Goal: Task Accomplishment & Management: Manage account settings

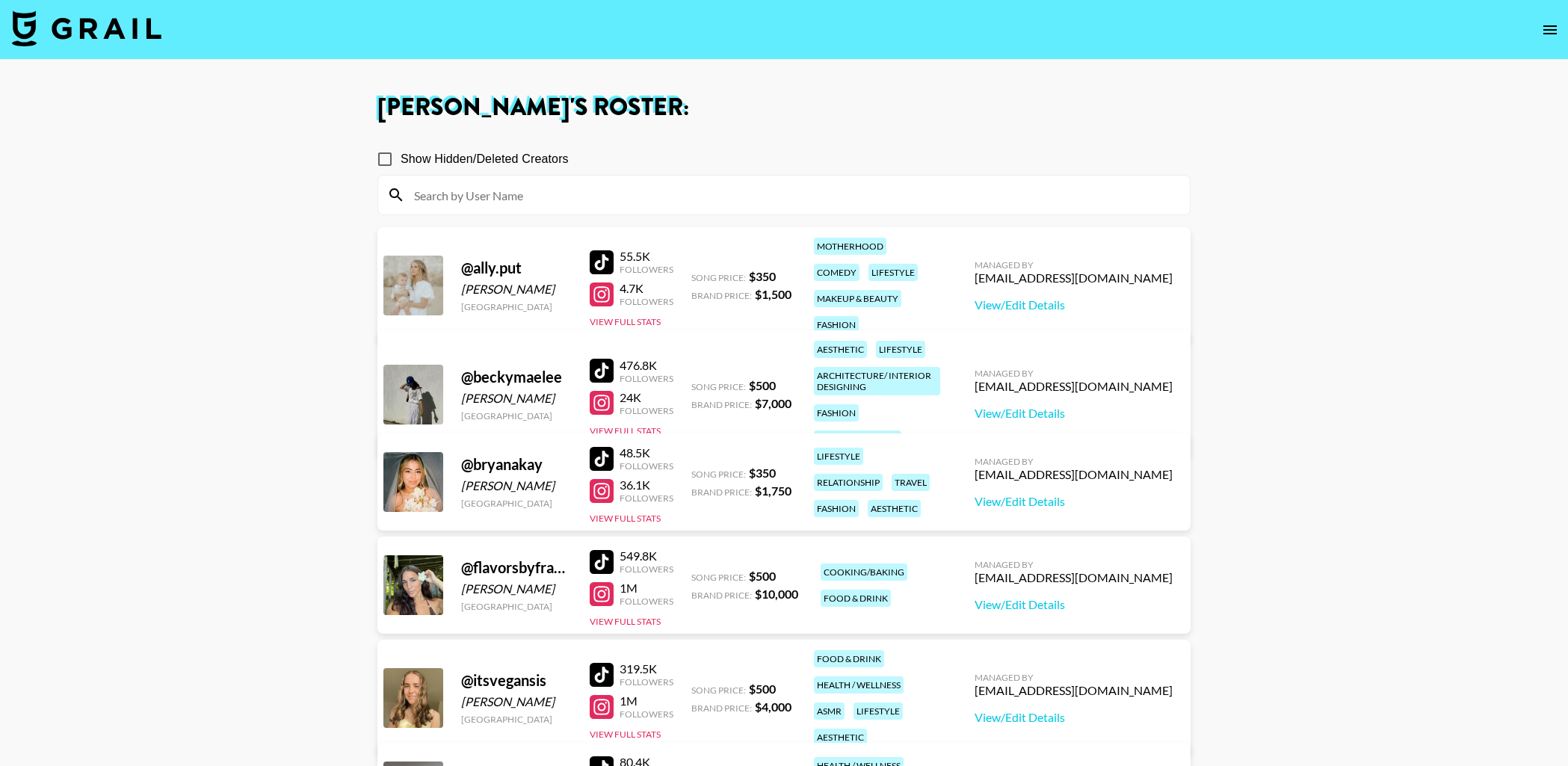
drag, startPoint x: 385, startPoint y: 150, endPoint x: 419, endPoint y: 160, distance: 35.4
click at [385, 150] on input "Show Hidden/Deleted Creators" at bounding box center [385, 159] width 31 height 31
checkbox input "true"
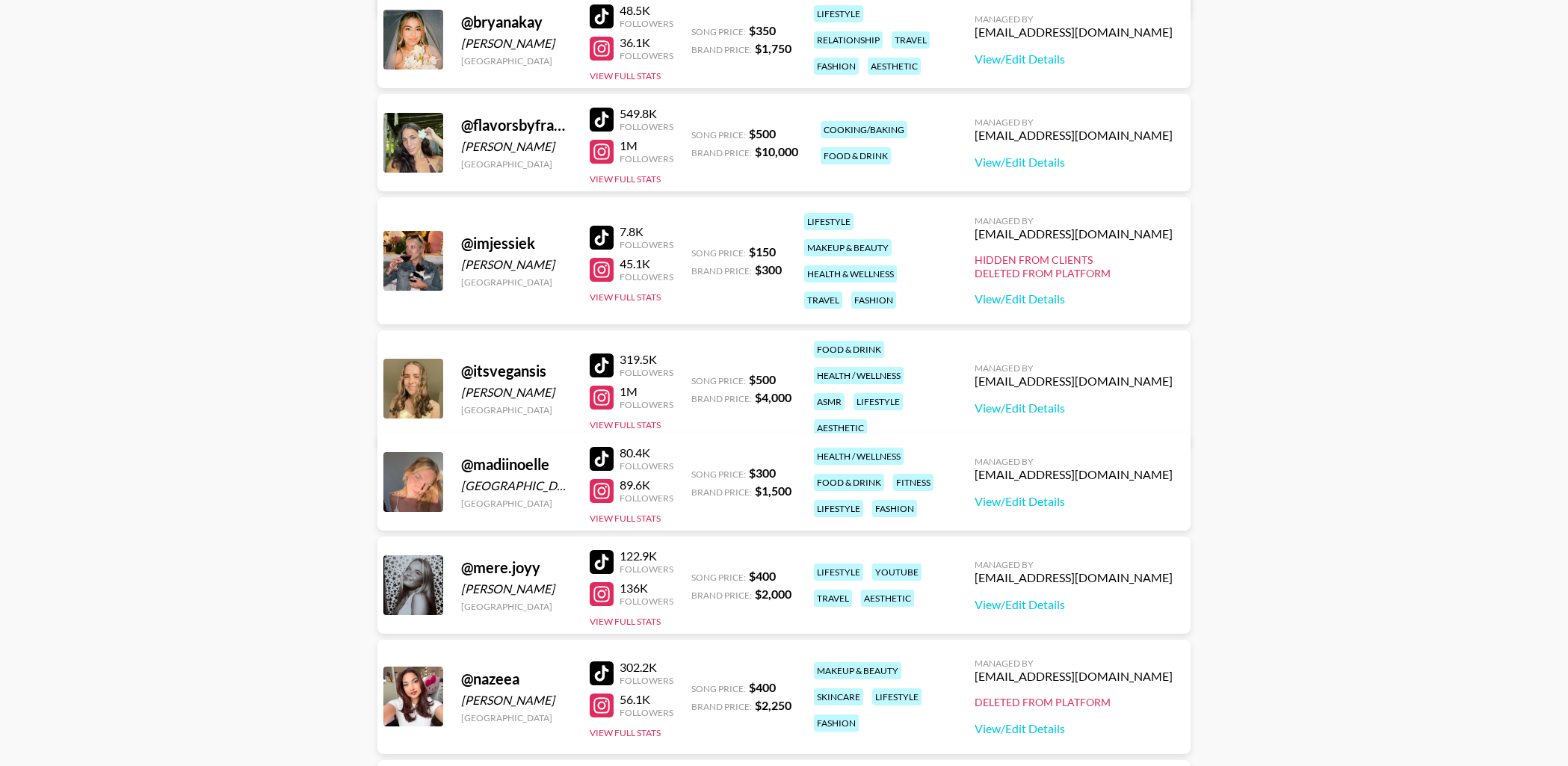
scroll to position [684, 0]
click at [1078, 301] on link "View/Edit Details" at bounding box center [1073, 297] width 198 height 15
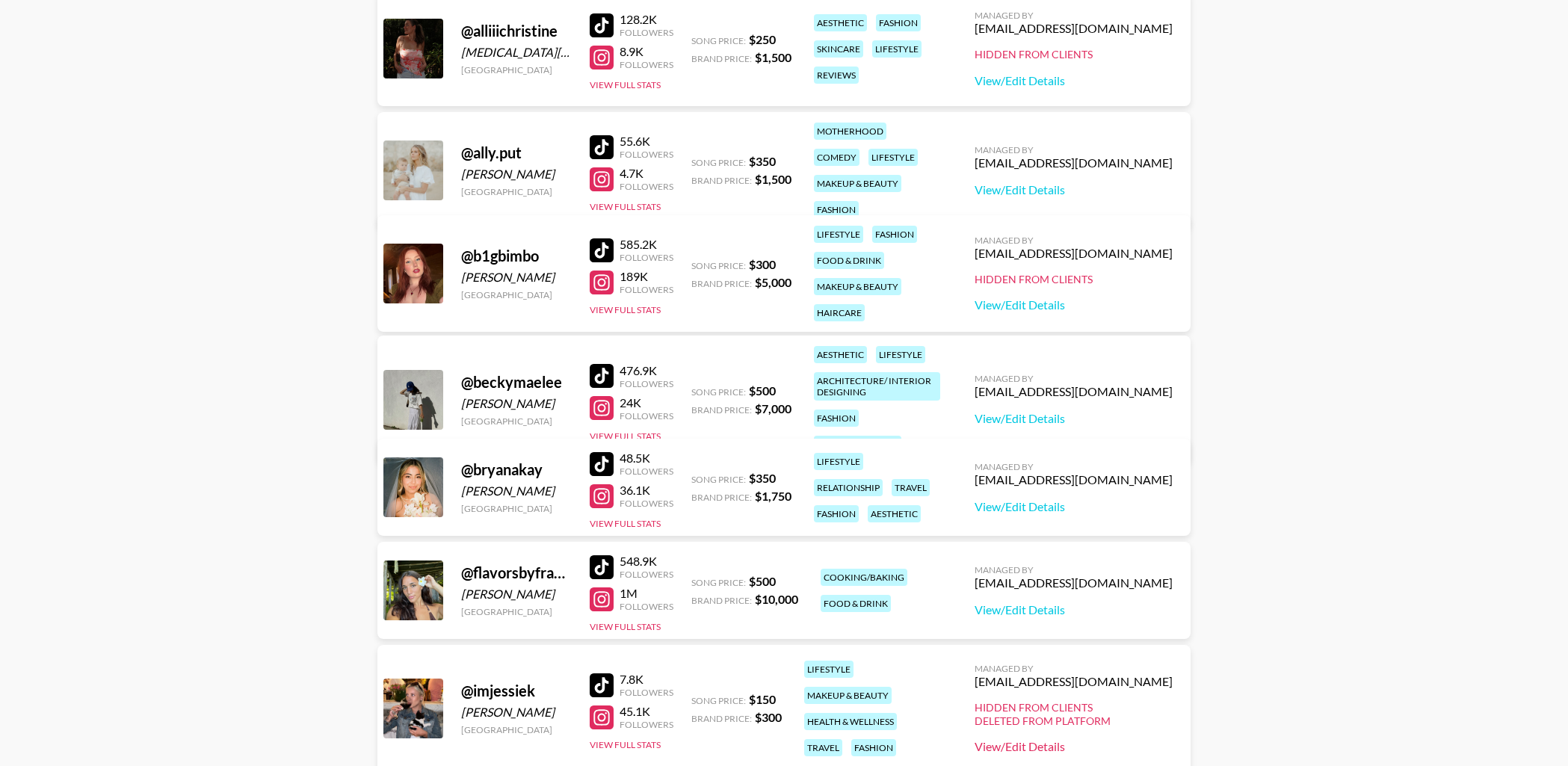
scroll to position [0, 0]
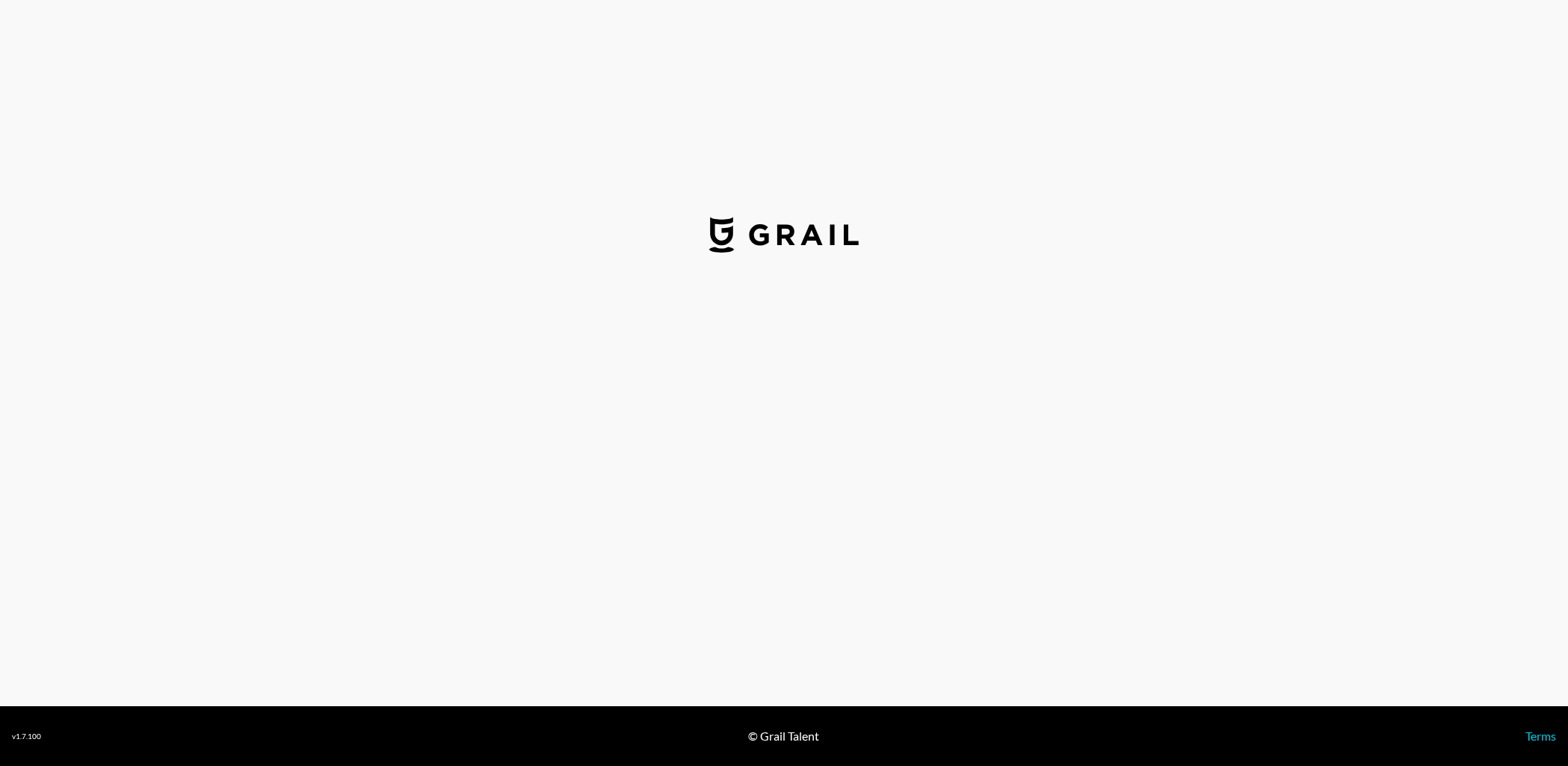
select select "USD"
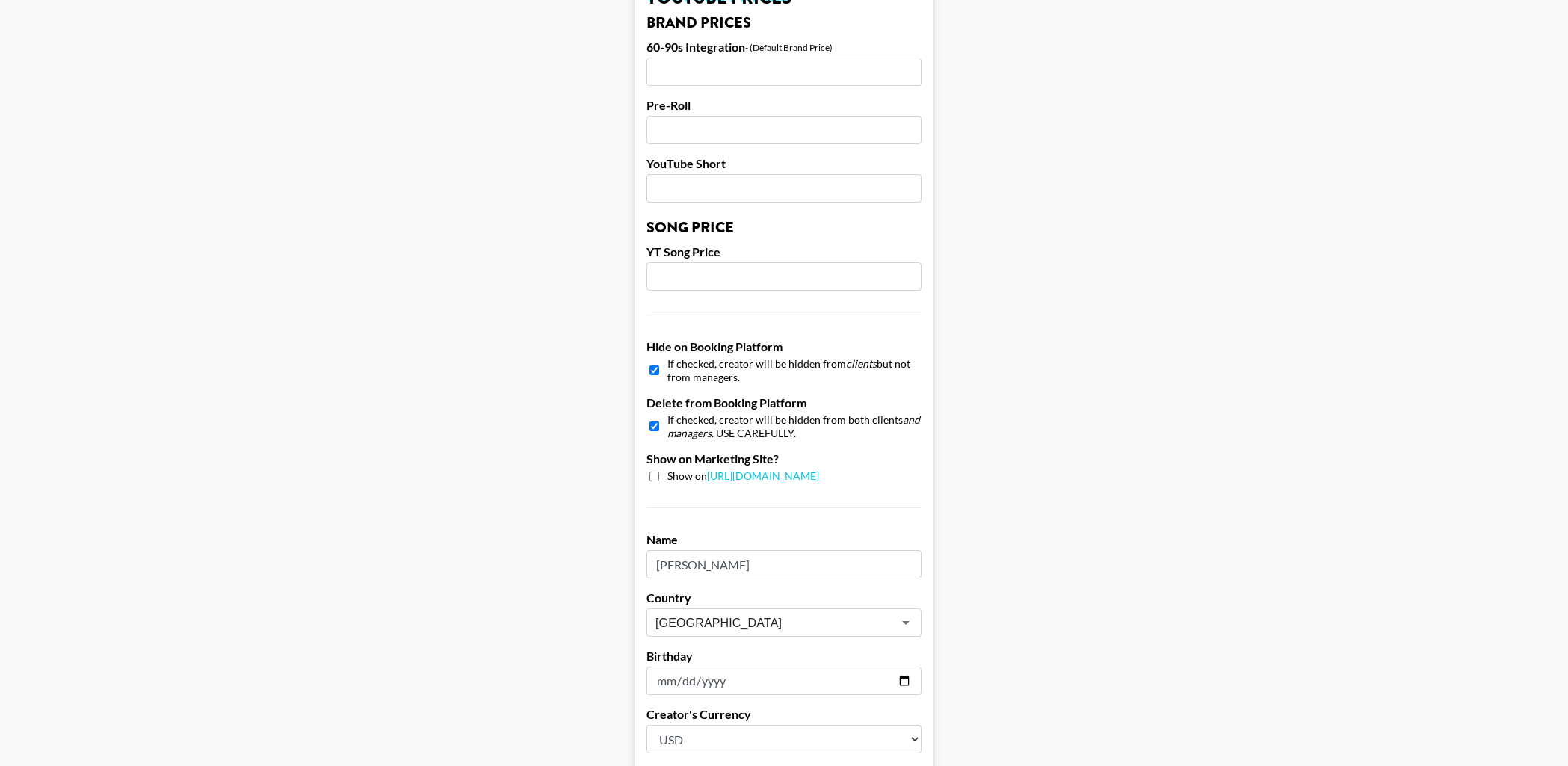
scroll to position [1261, 0]
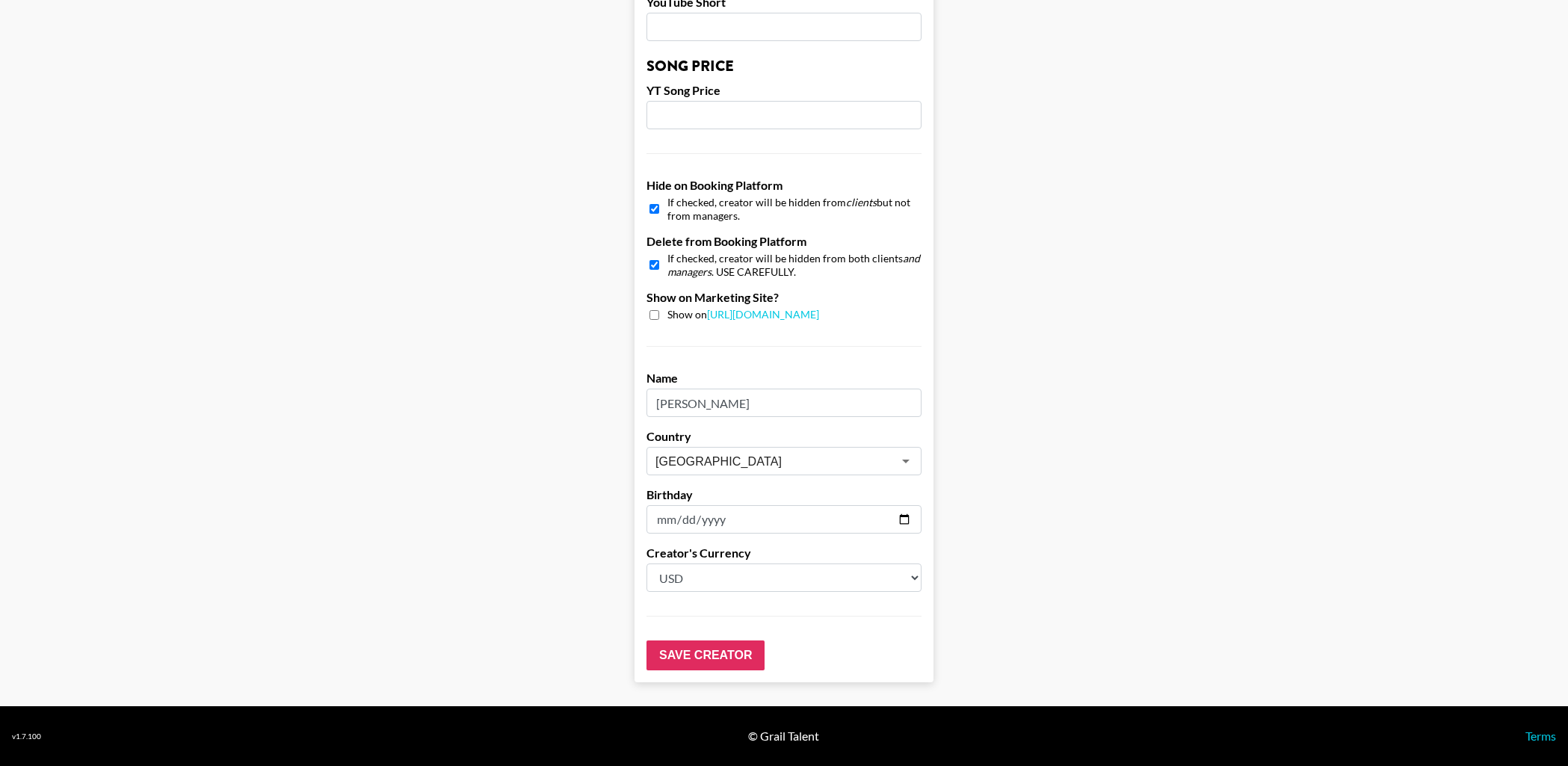
click at [655, 268] on input "checkbox" at bounding box center [654, 264] width 10 height 21
checkbox input "false"
click at [648, 314] on div "Show on https://grail-talent.com/talent" at bounding box center [784, 314] width 275 height 14
click at [655, 314] on input "checkbox" at bounding box center [654, 315] width 10 height 10
checkbox input "true"
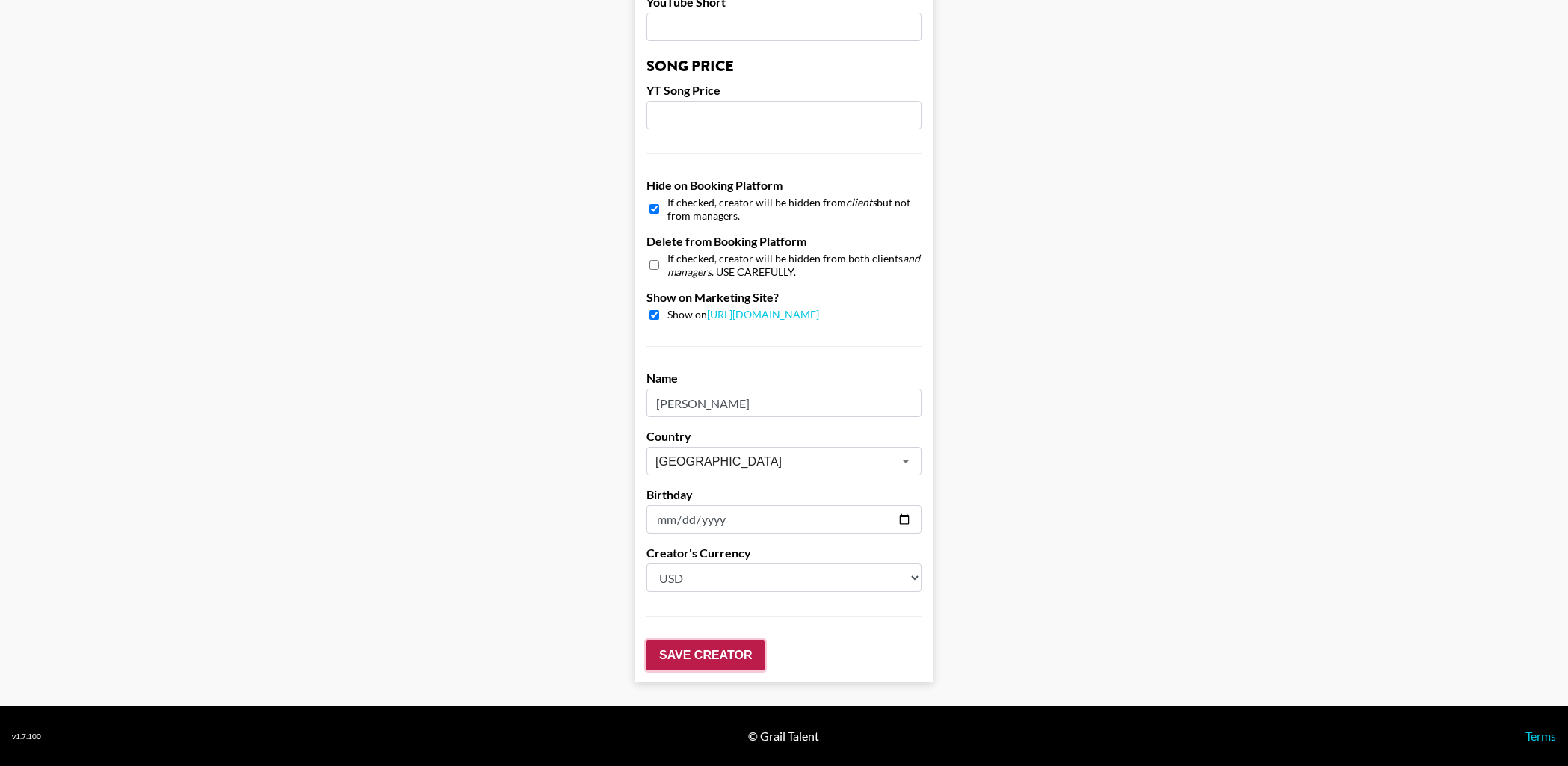
click at [729, 654] on input "Save Creator" at bounding box center [706, 655] width 118 height 30
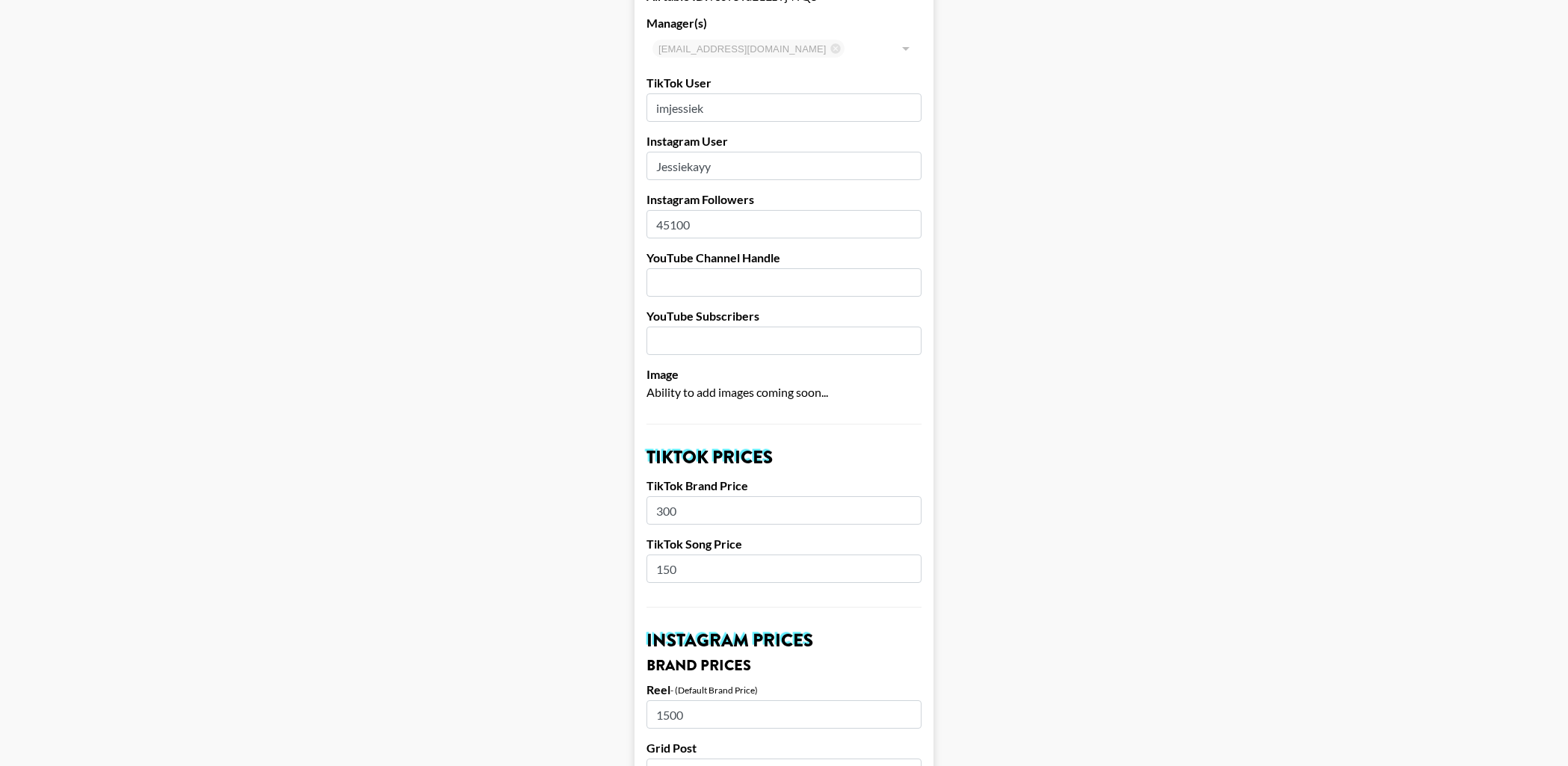
scroll to position [0, 0]
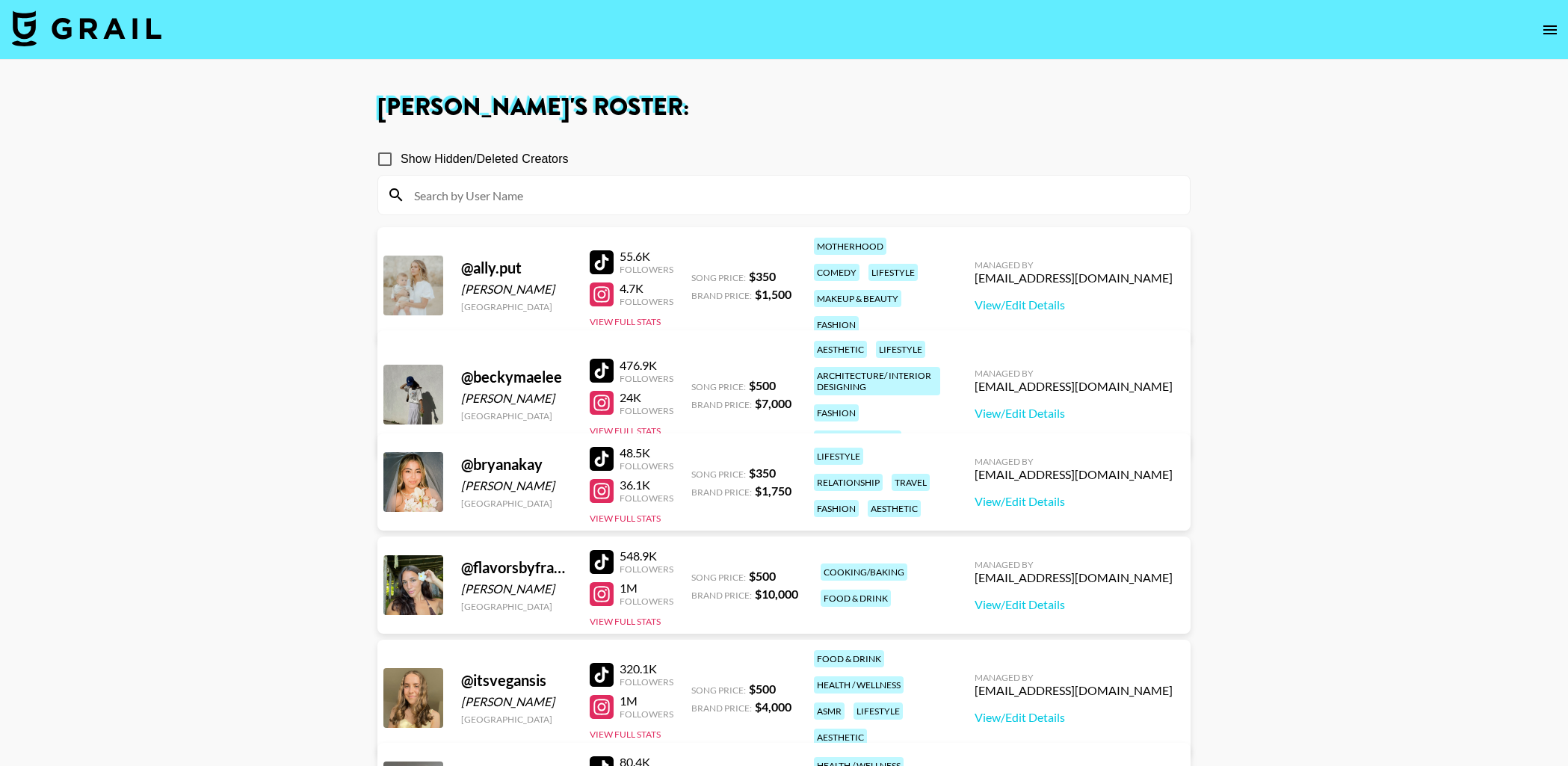
click at [381, 143] on input "Show Hidden/Deleted Creators" at bounding box center [385, 159] width 31 height 31
checkbox input "true"
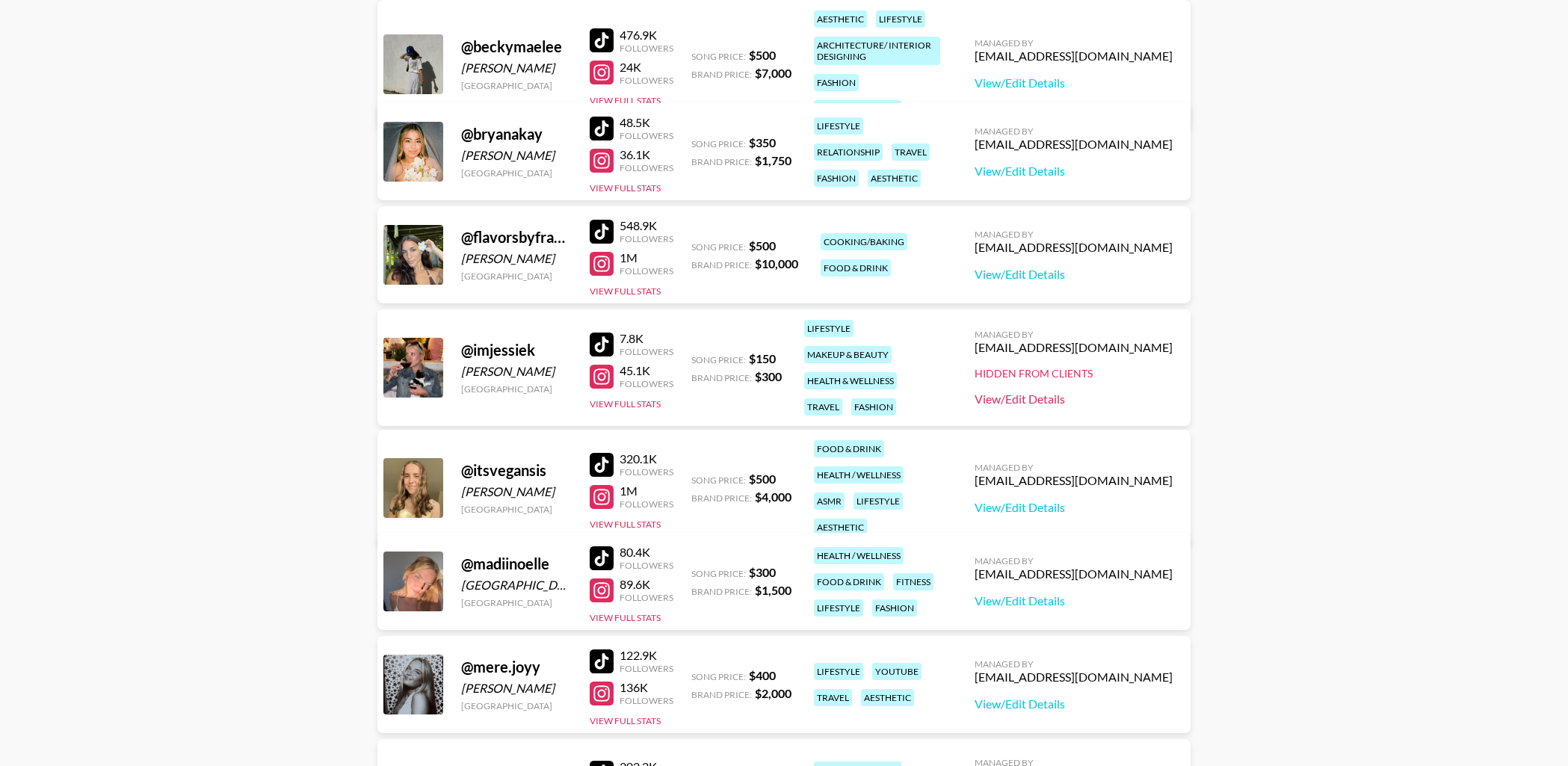
scroll to position [586, 0]
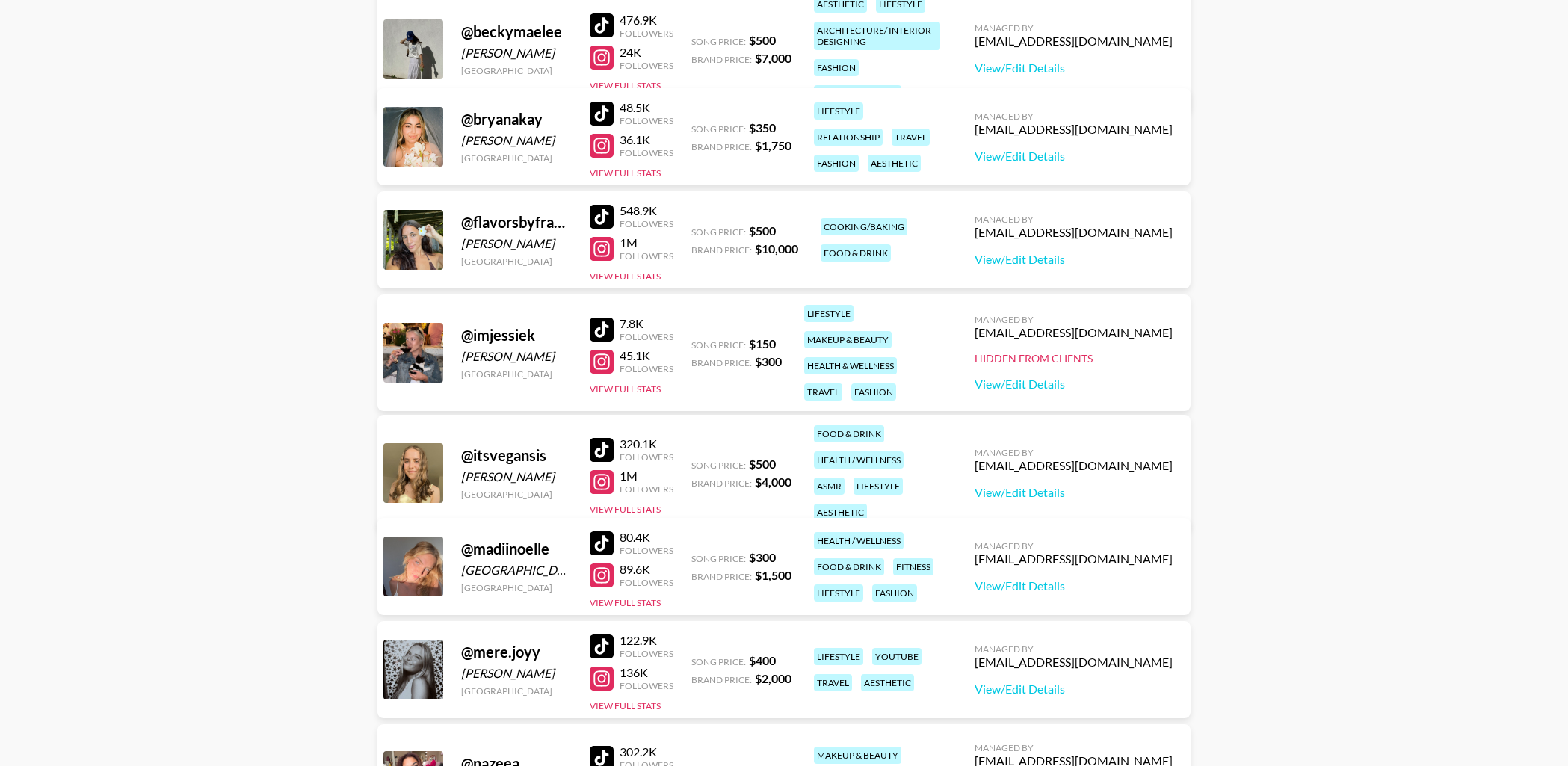
click at [1101, 361] on div "Hidden from Clients" at bounding box center [1073, 358] width 198 height 13
click at [1096, 384] on link "View/Edit Details" at bounding box center [1073, 384] width 198 height 15
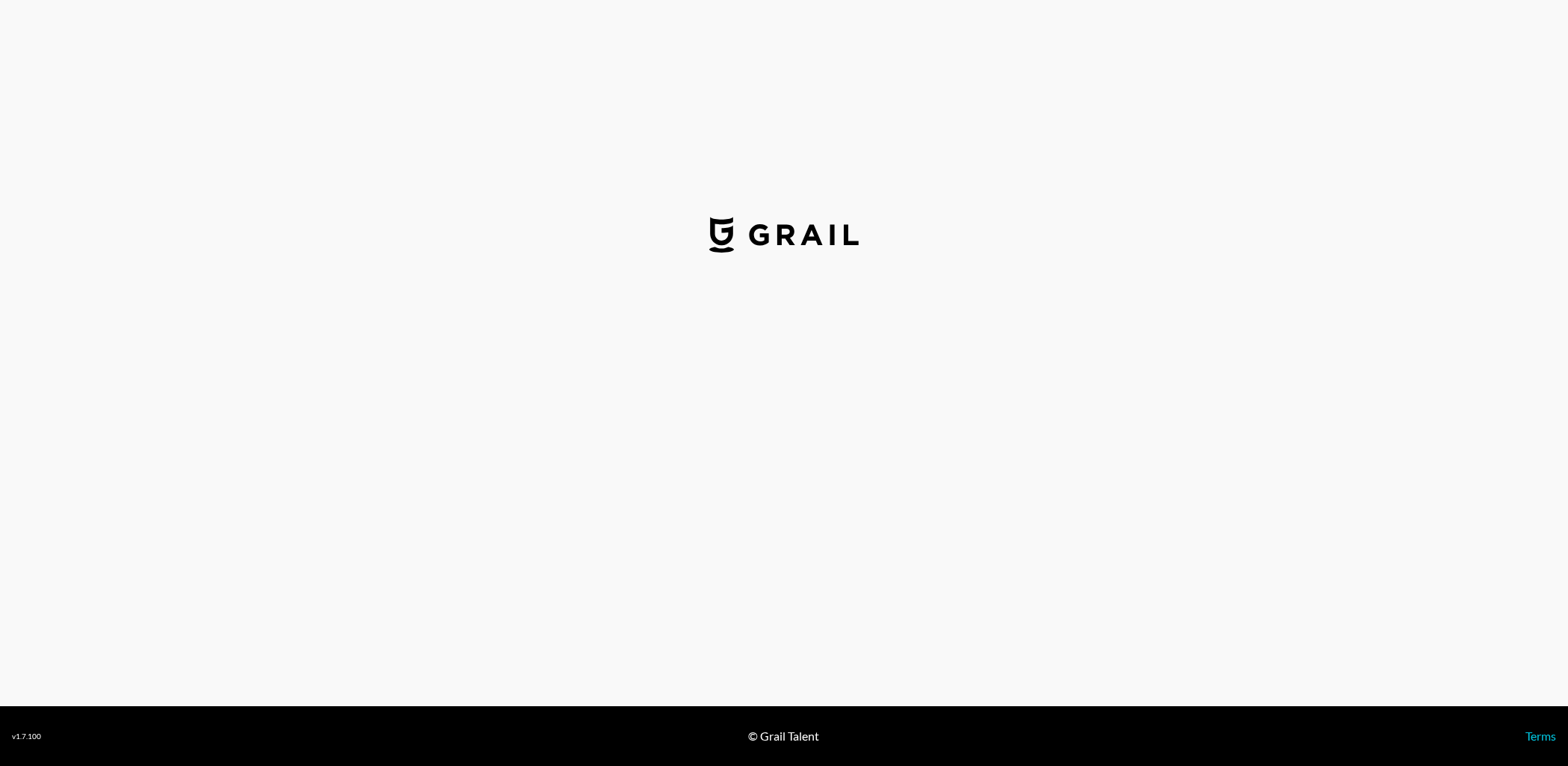
select select "USD"
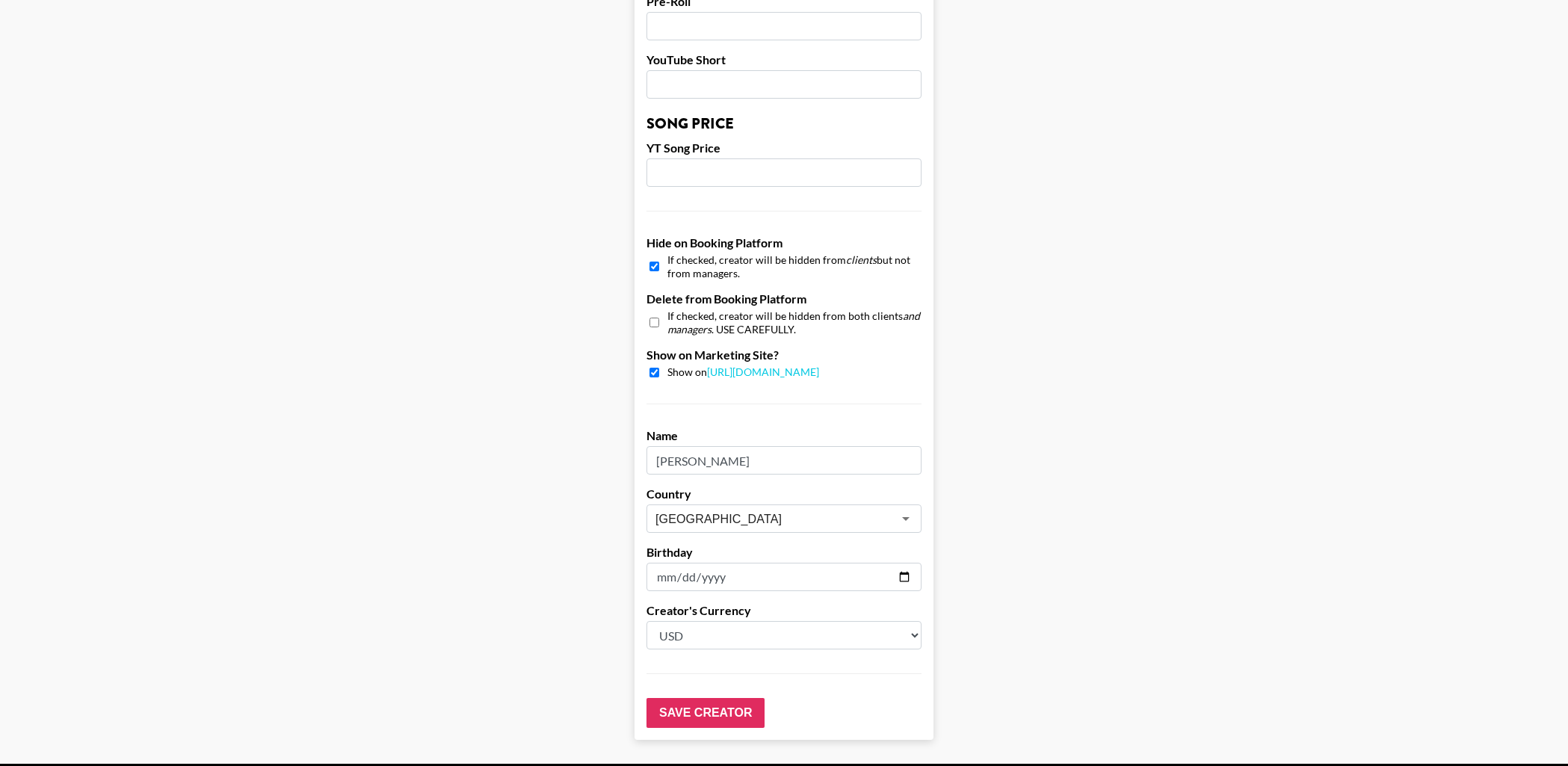
scroll to position [1261, 0]
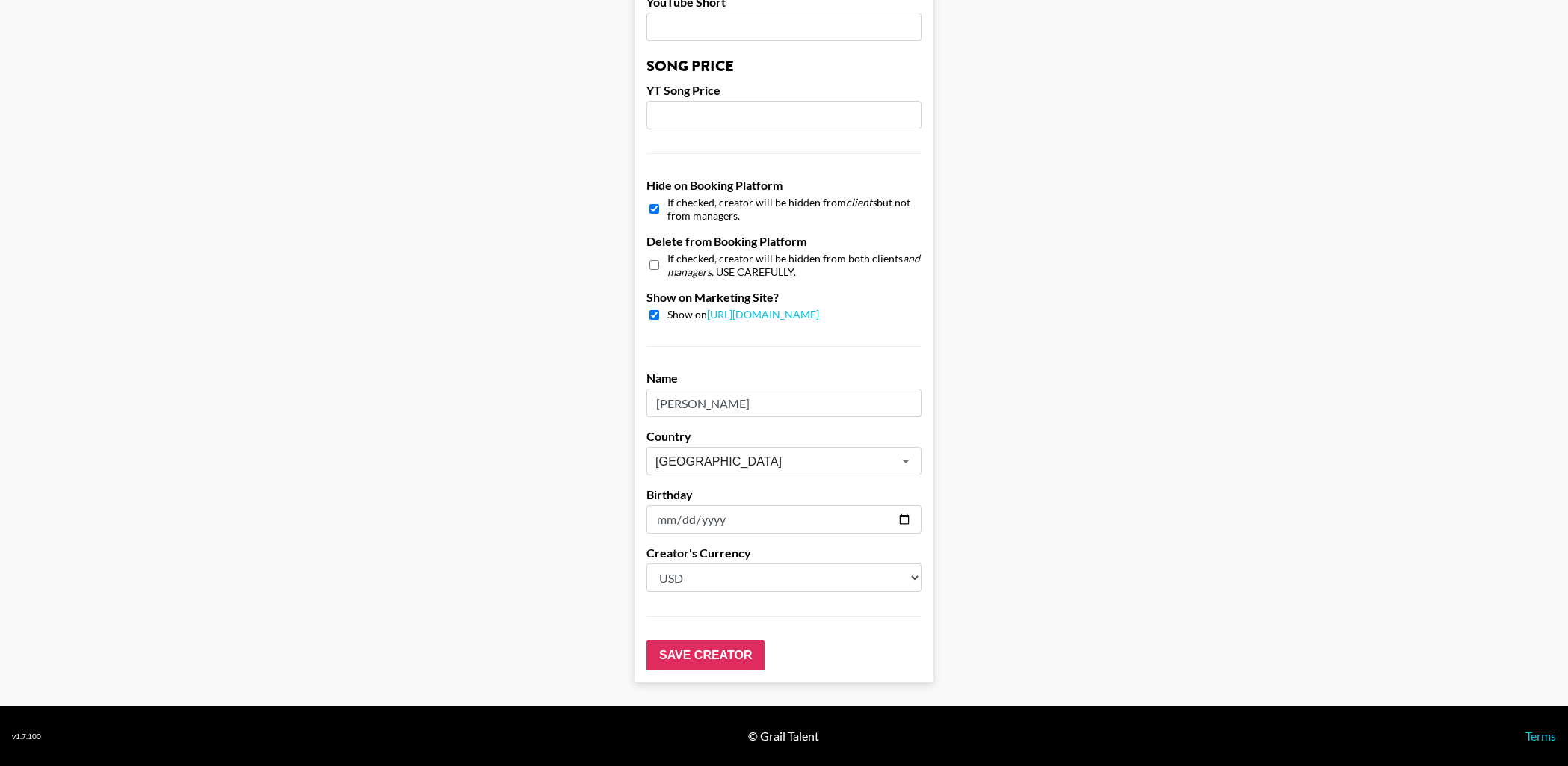
click at [654, 210] on input "checkbox" at bounding box center [654, 209] width 10 height 21
checkbox input "false"
click at [696, 650] on input "Save Creator" at bounding box center [706, 655] width 118 height 30
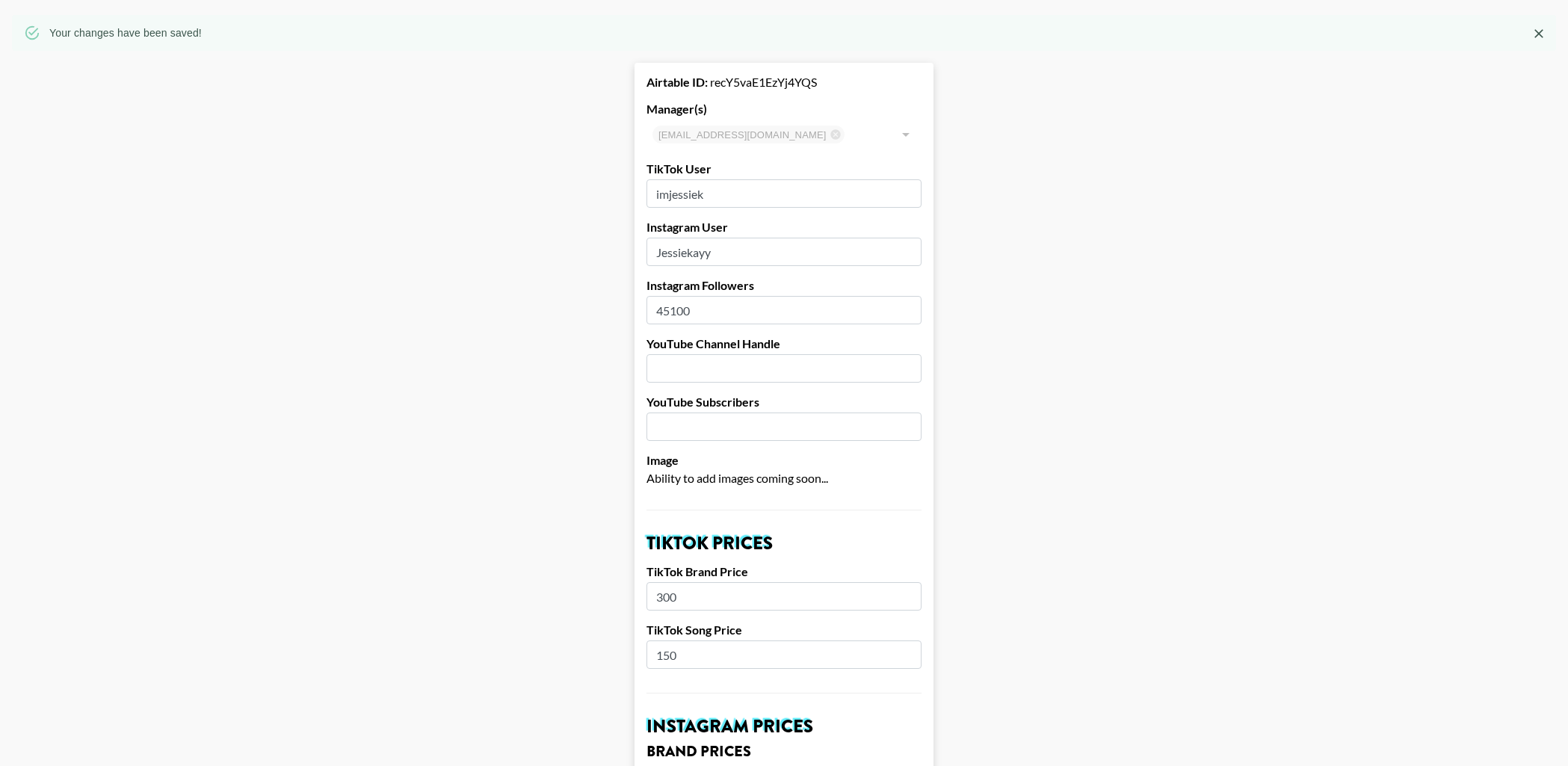
scroll to position [0, 0]
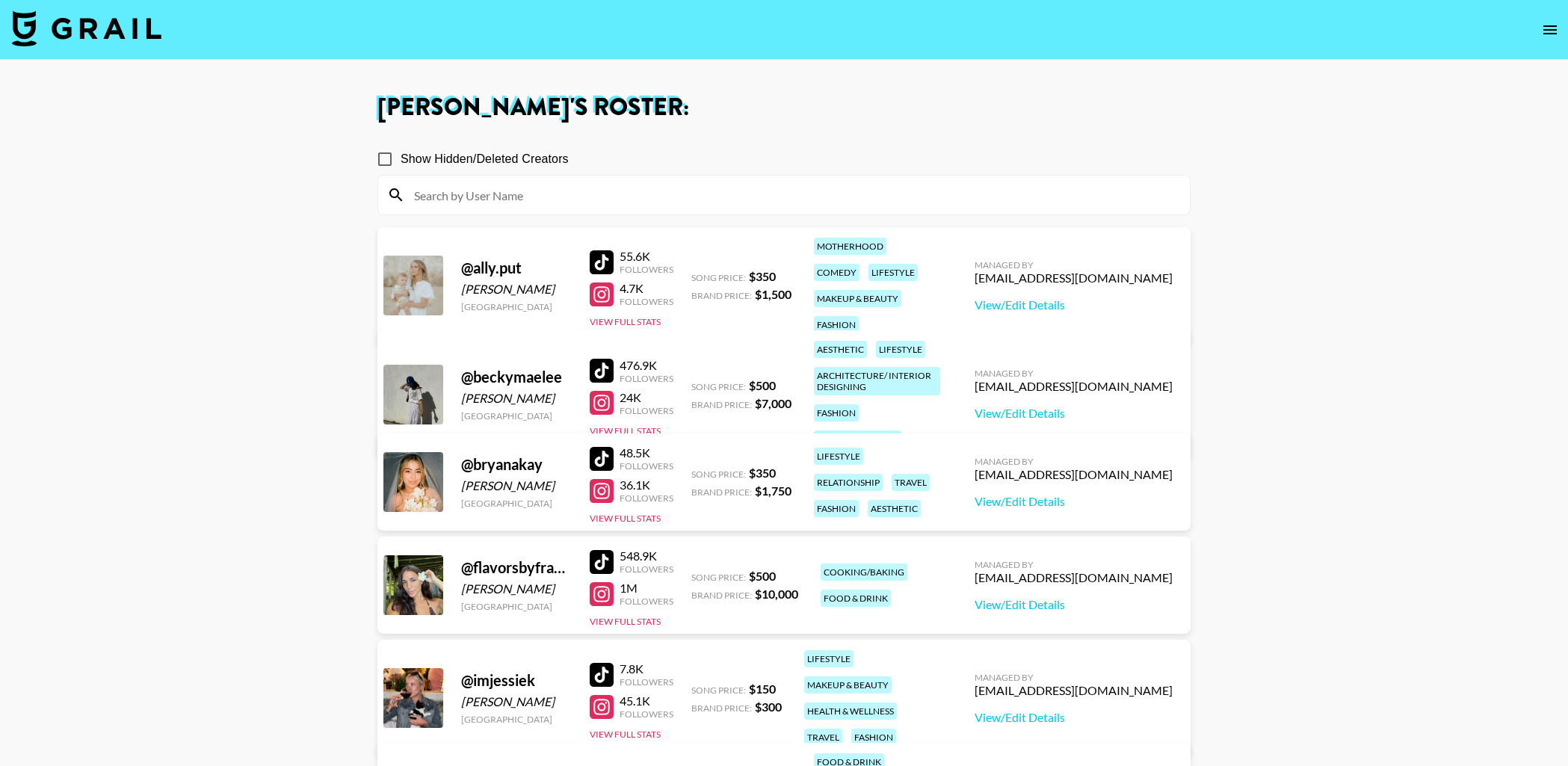
click at [602, 695] on div at bounding box center [601, 706] width 24 height 24
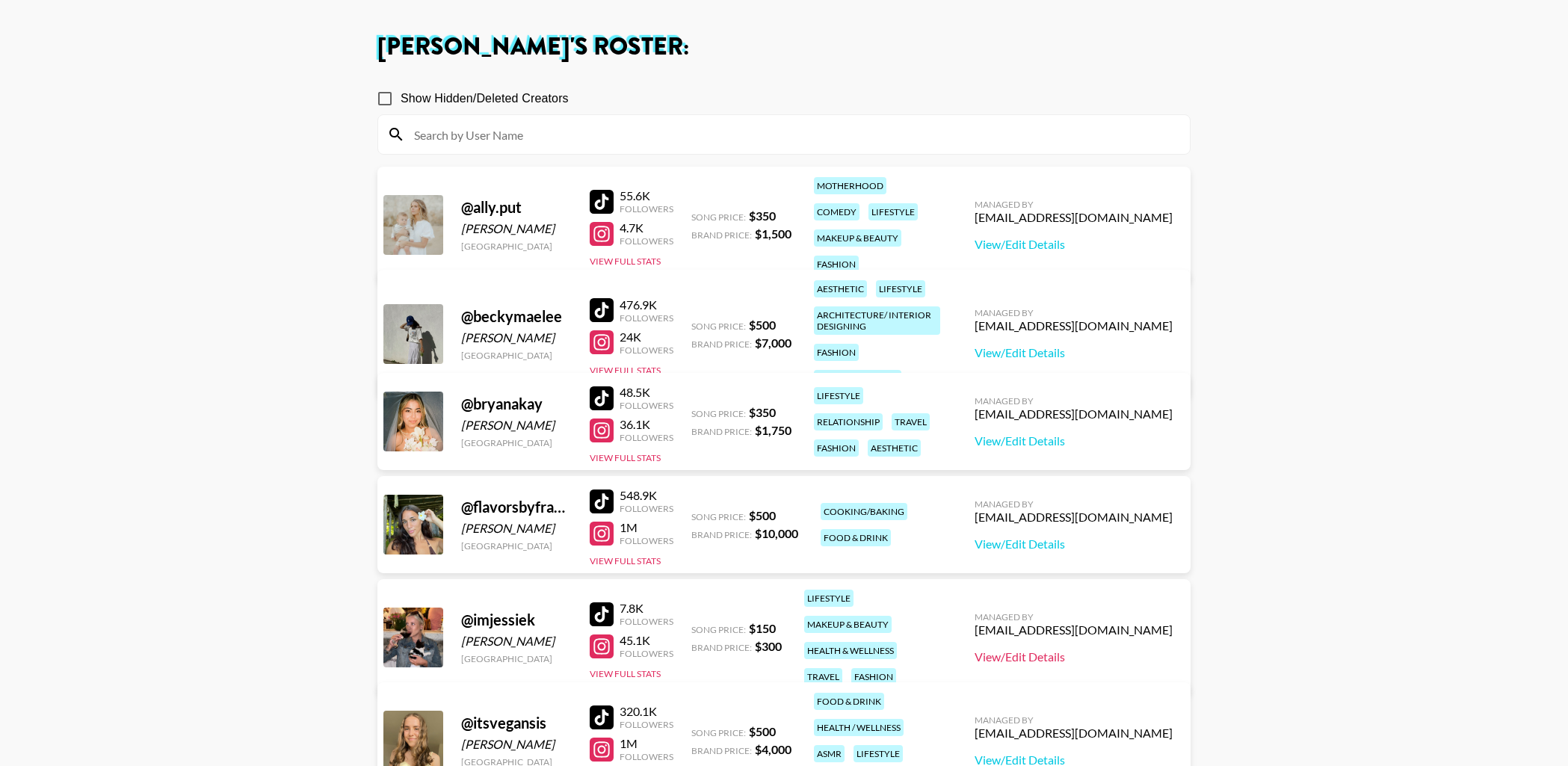
click at [1096, 649] on link "View/Edit Details" at bounding box center [1073, 656] width 198 height 15
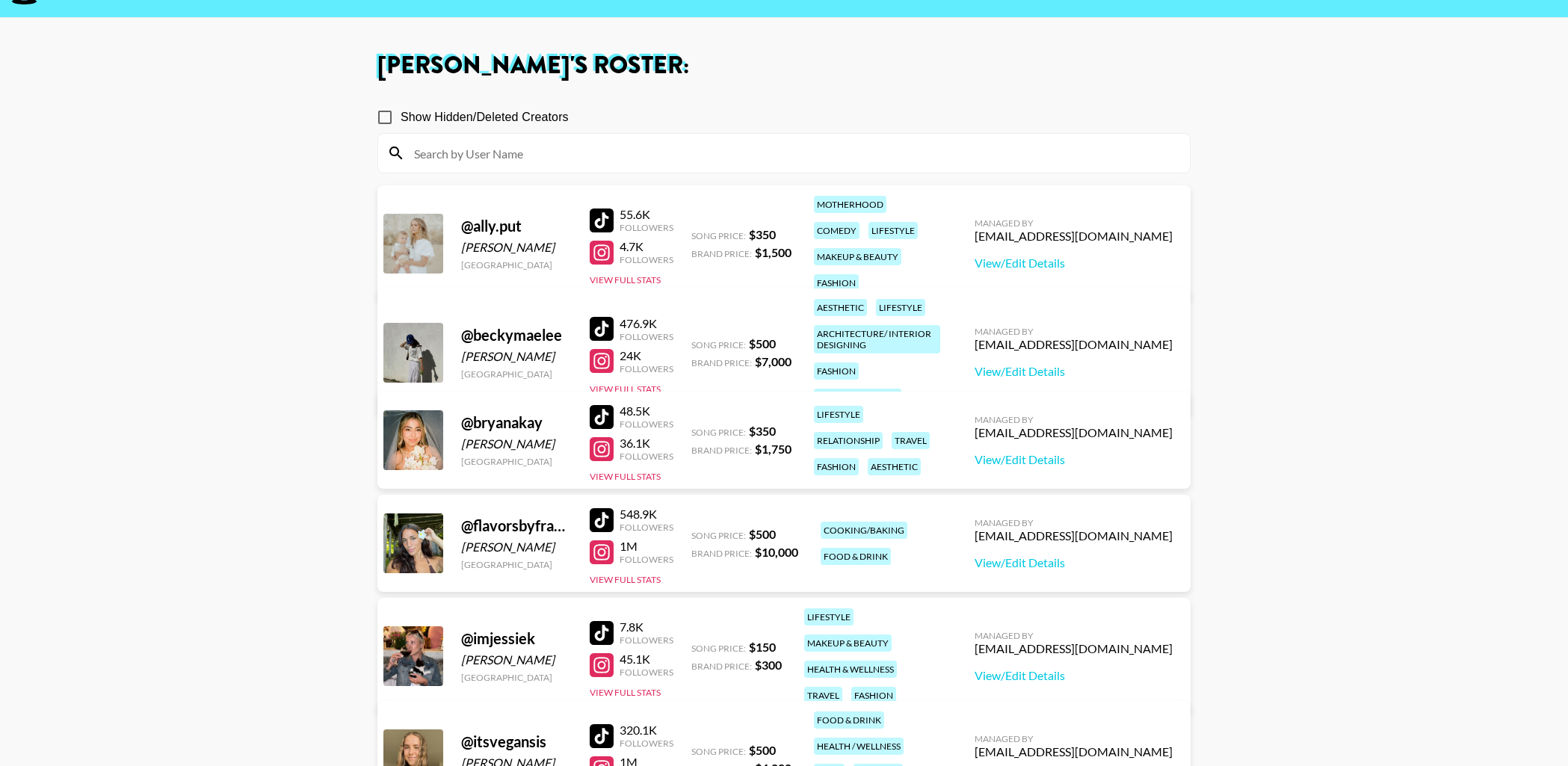
click at [322, 219] on main "[PERSON_NAME] 's Roster: Show Hidden/Deleted Creators @ ally.put Ally [PERSON_N…" at bounding box center [784, 687] width 1568 height 1337
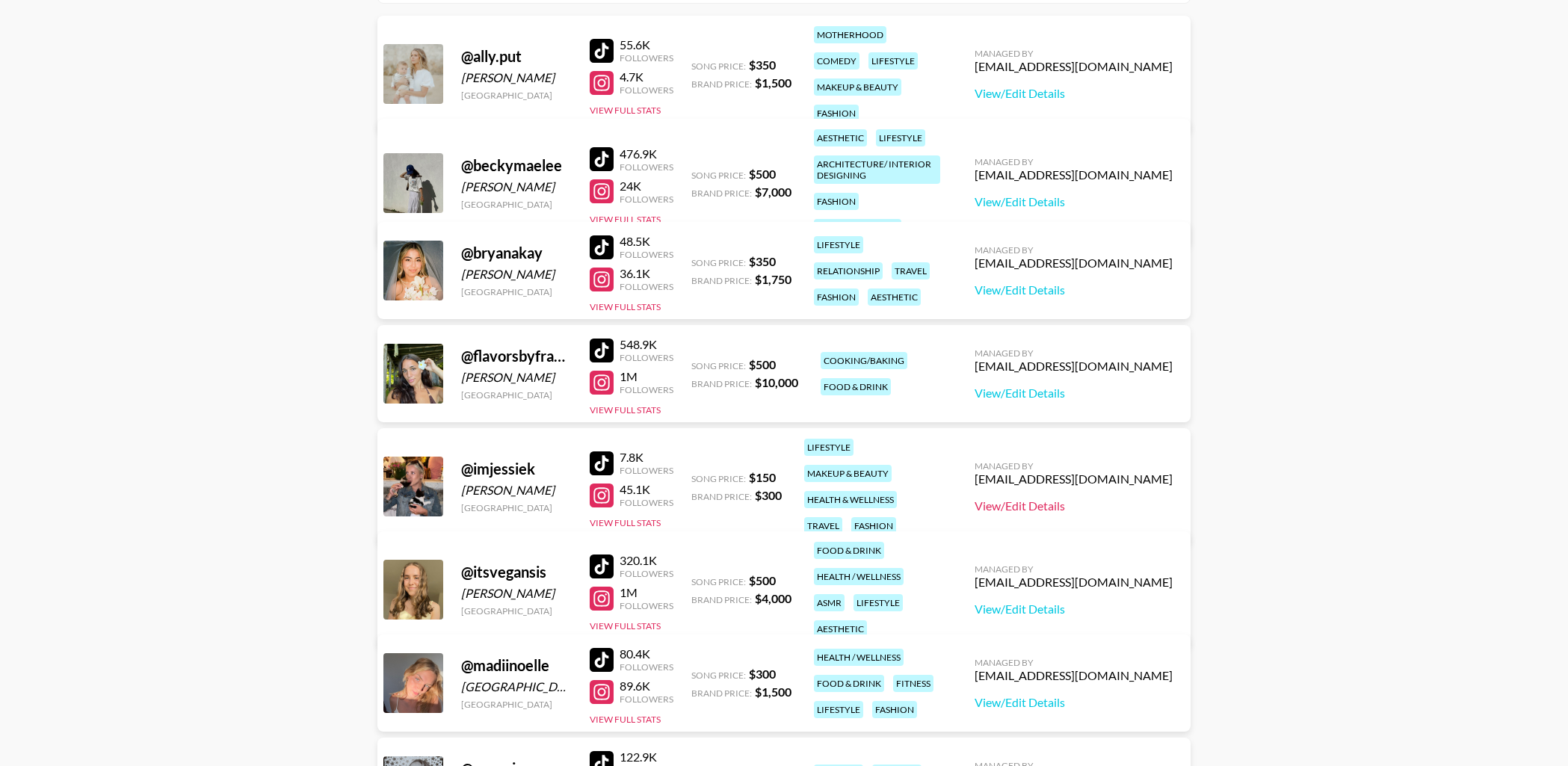
scroll to position [213, 0]
click at [1108, 497] on link "View/Edit Details" at bounding box center [1073, 504] width 198 height 15
click at [604, 452] on div at bounding box center [601, 462] width 24 height 24
click at [1100, 497] on link "View/Edit Details" at bounding box center [1073, 504] width 198 height 15
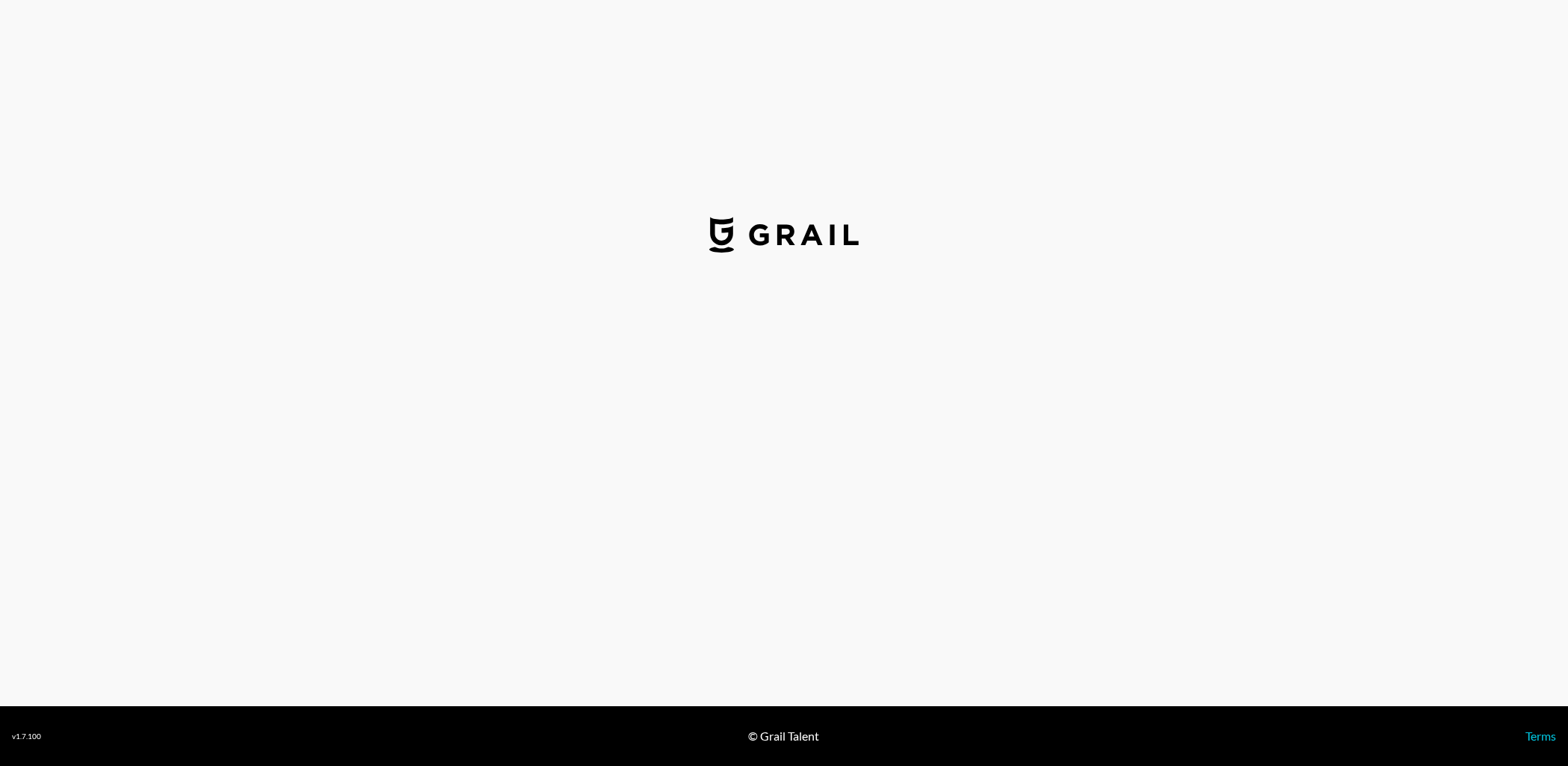
select select "USD"
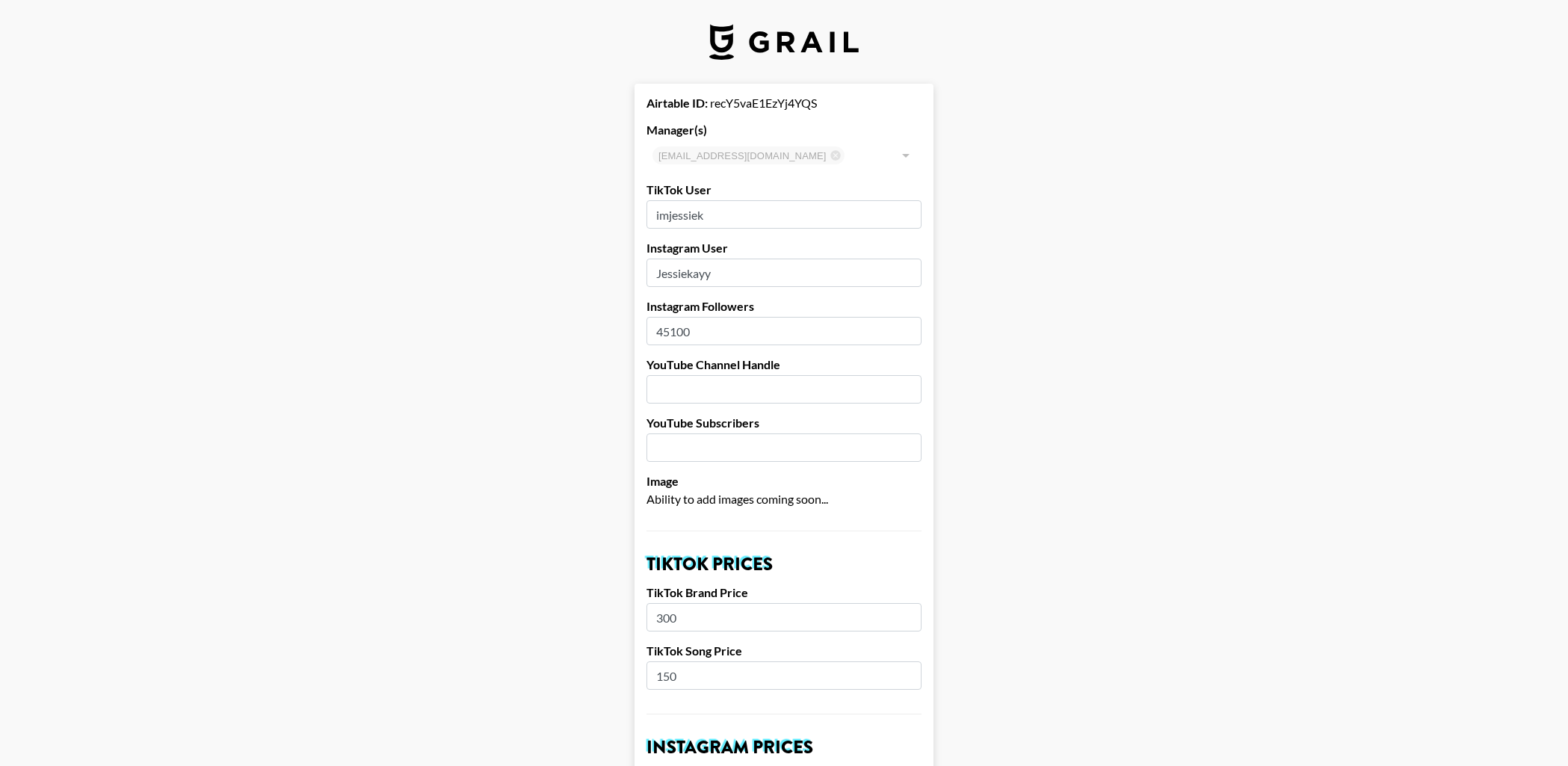
drag, startPoint x: 658, startPoint y: 330, endPoint x: 697, endPoint y: 326, distance: 39.2
click at [697, 326] on input "45100" at bounding box center [784, 331] width 275 height 29
type input "43700"
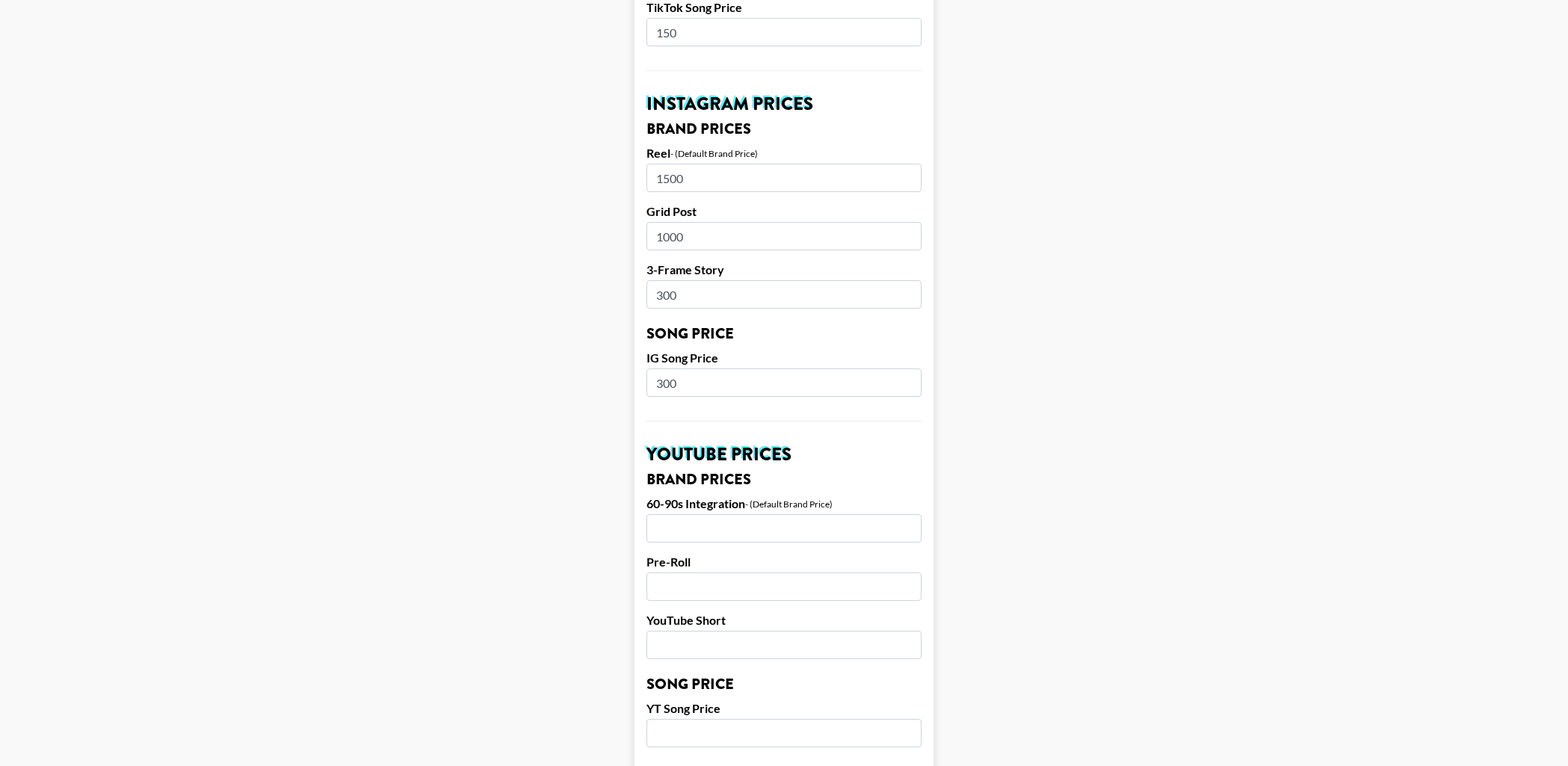
scroll to position [1261, 0]
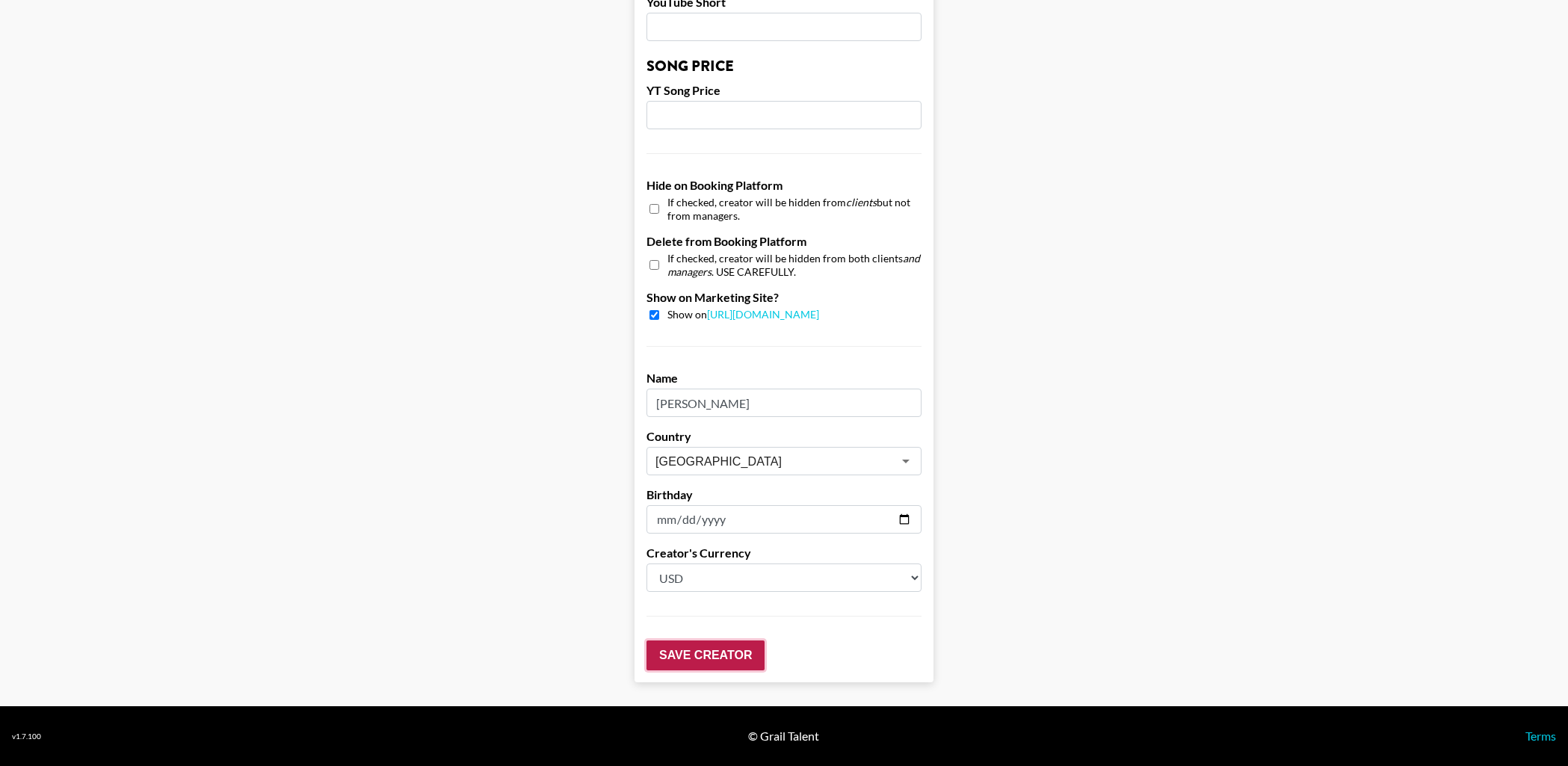
click at [721, 647] on input "Save Creator" at bounding box center [706, 655] width 118 height 30
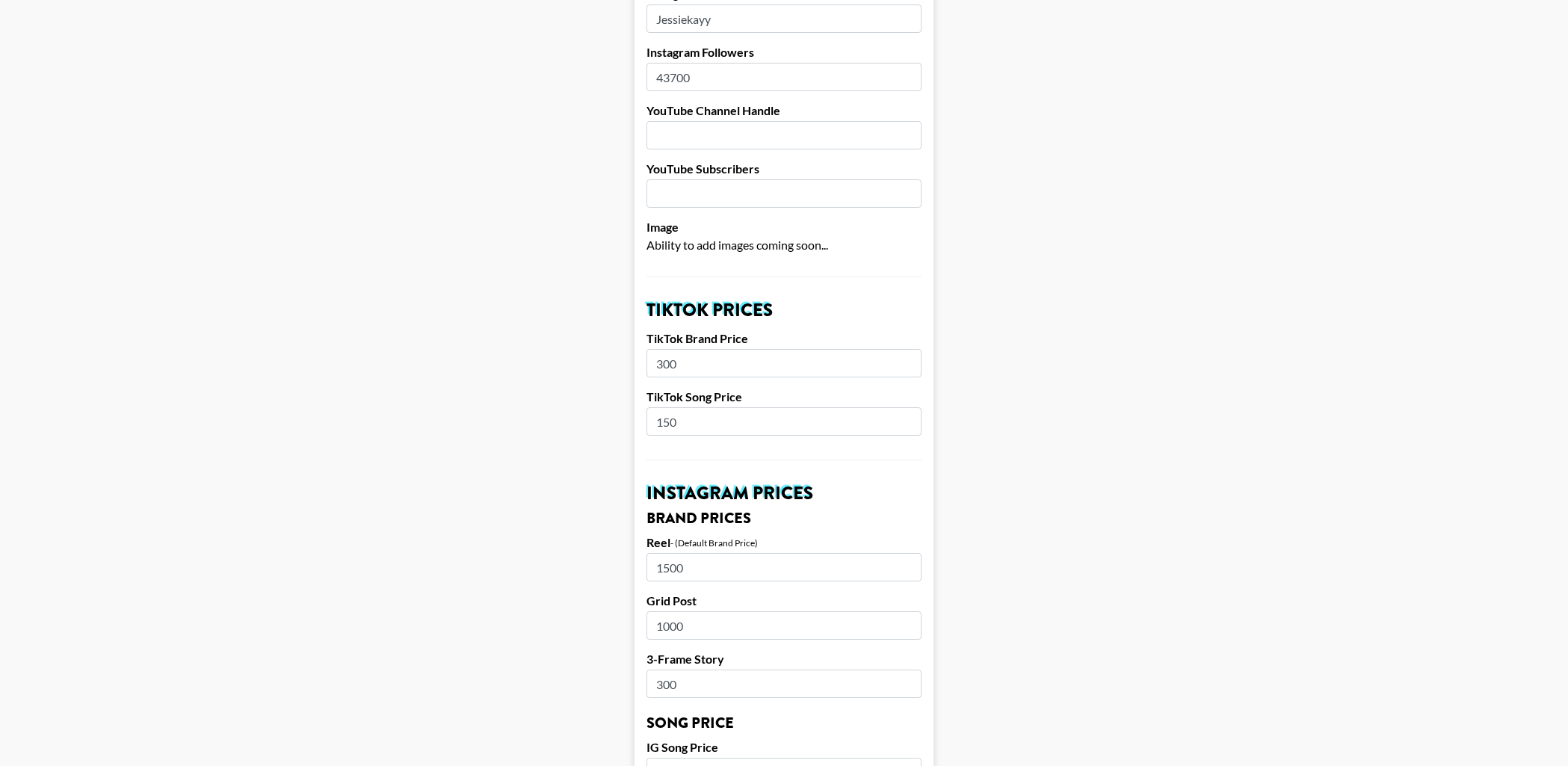
scroll to position [0, 0]
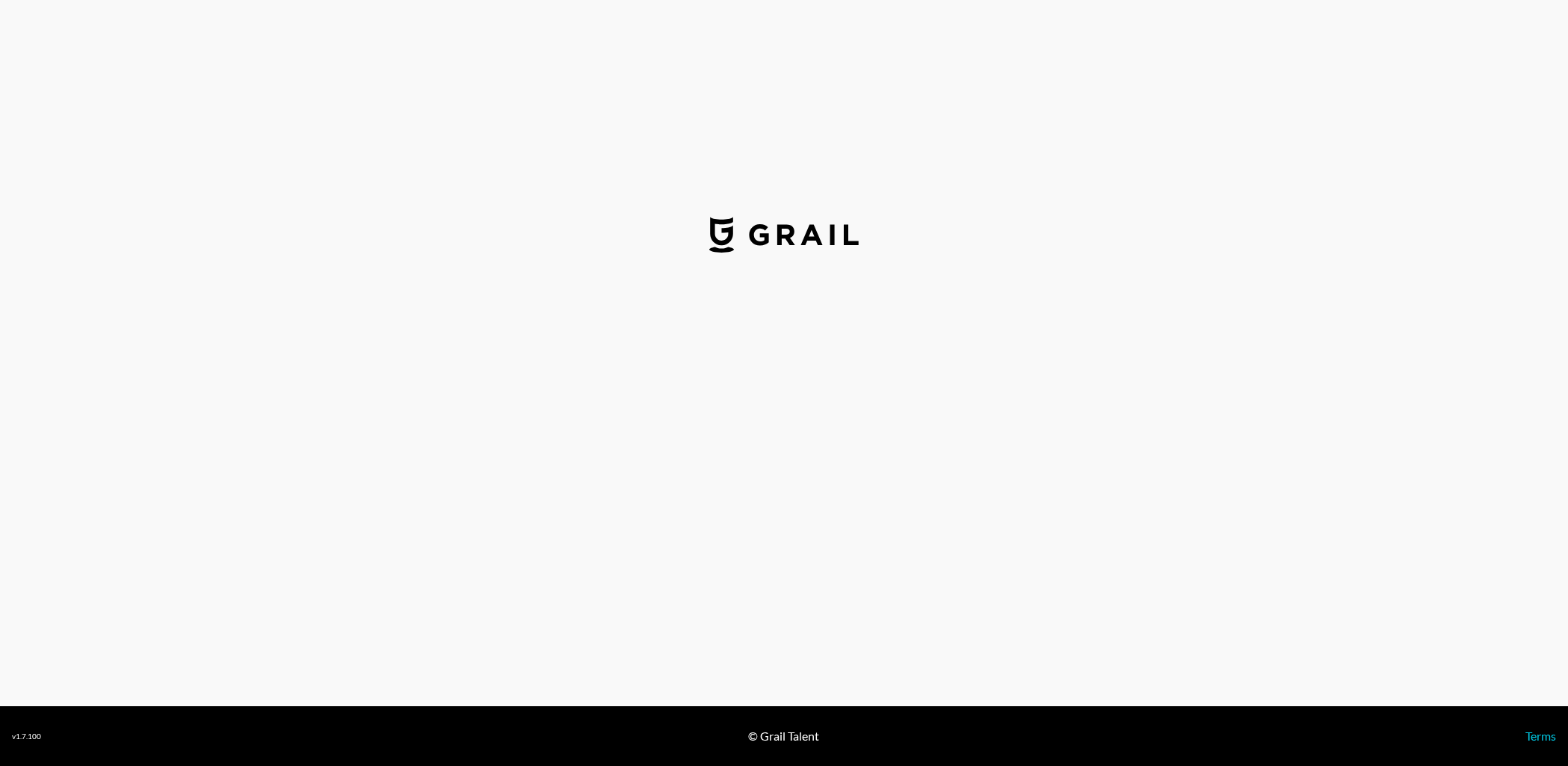
select select "USD"
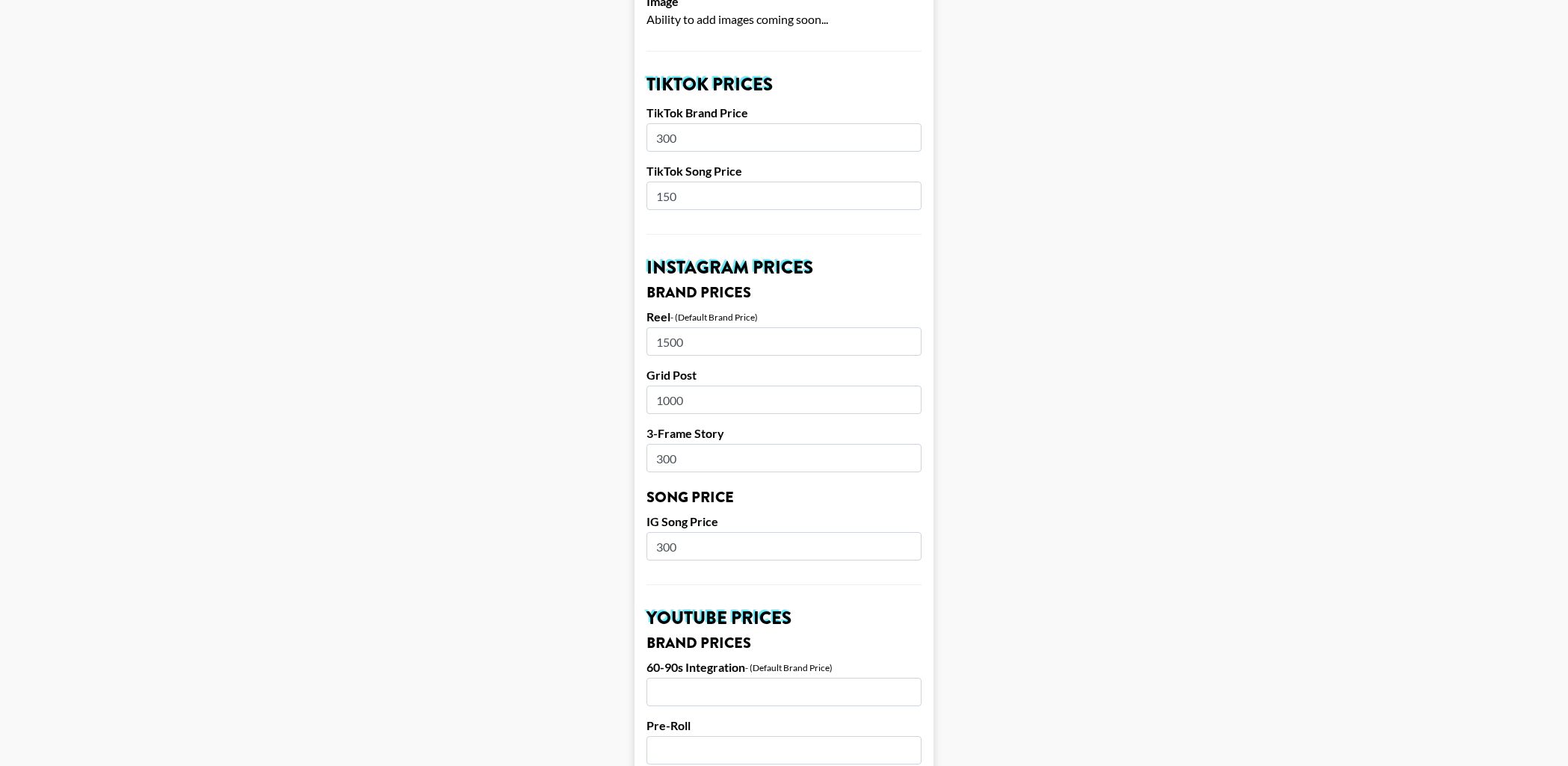
scroll to position [481, 0]
drag, startPoint x: 694, startPoint y: 137, endPoint x: 635, endPoint y: 133, distance: 59.1
click at [635, 133] on form "Airtable ID: recY5vaE1EzYj4YQS Manager(s) [PERSON_NAME][EMAIL_ADDRESS][DOMAIN_N…" at bounding box center [784, 532] width 299 height 1859
type input "500"
drag, startPoint x: 665, startPoint y: 192, endPoint x: 638, endPoint y: 192, distance: 27.0
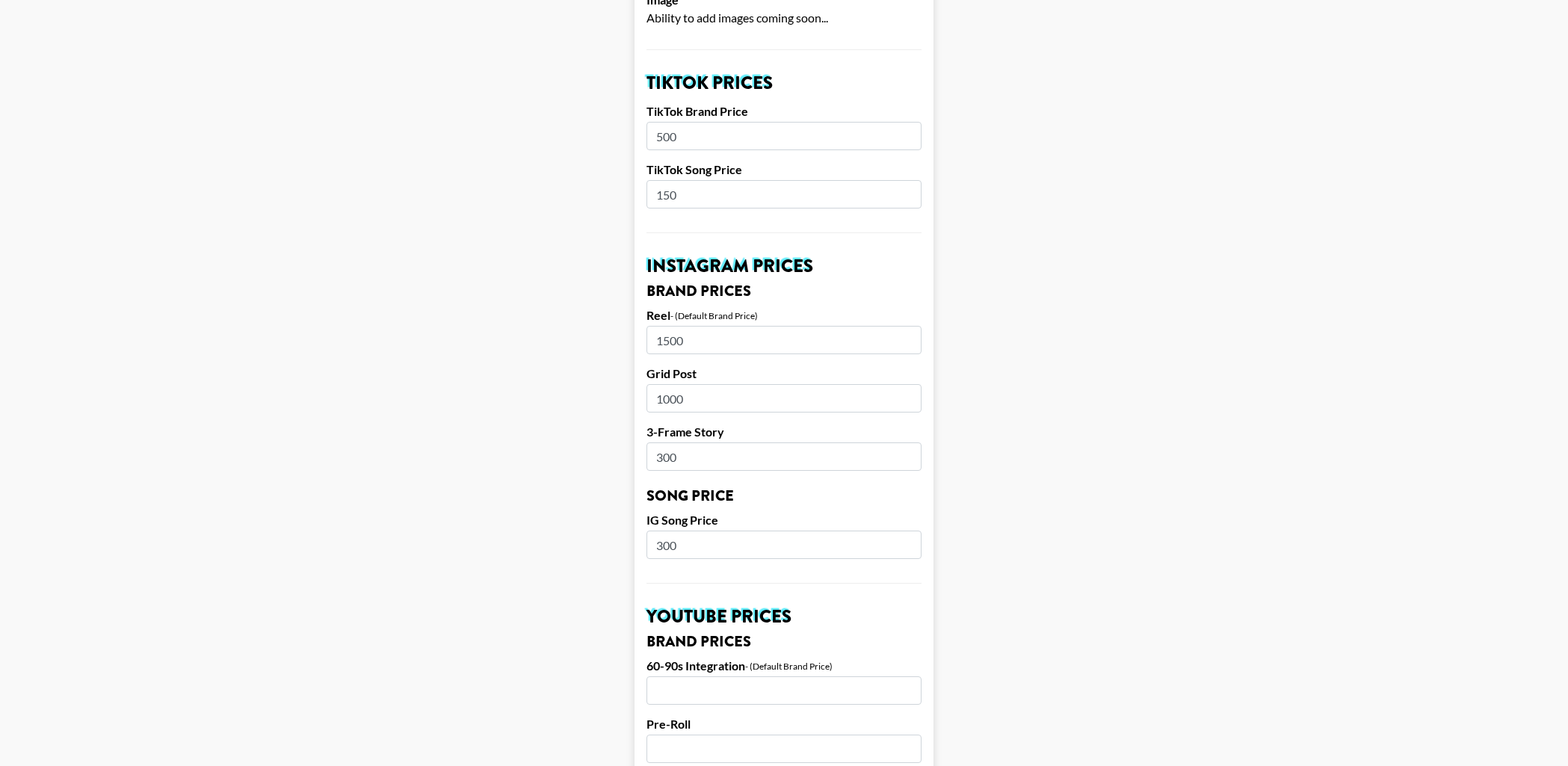
click at [638, 192] on form "Airtable ID: recY5vaE1EzYj4YQS Manager(s) [PERSON_NAME][EMAIL_ADDRESS][DOMAIN_N…" at bounding box center [784, 532] width 299 height 1859
type input "150"
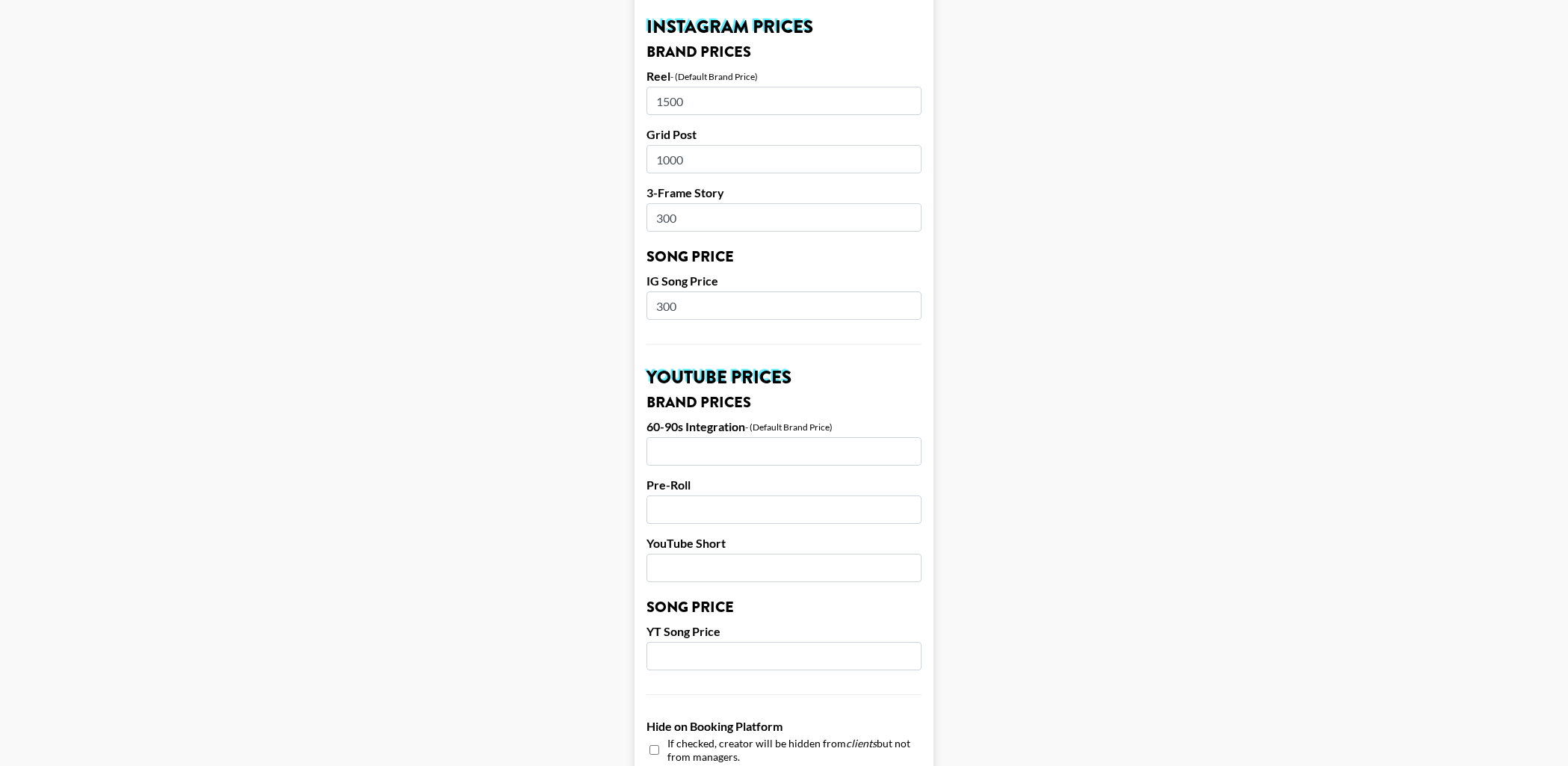
scroll to position [724, 0]
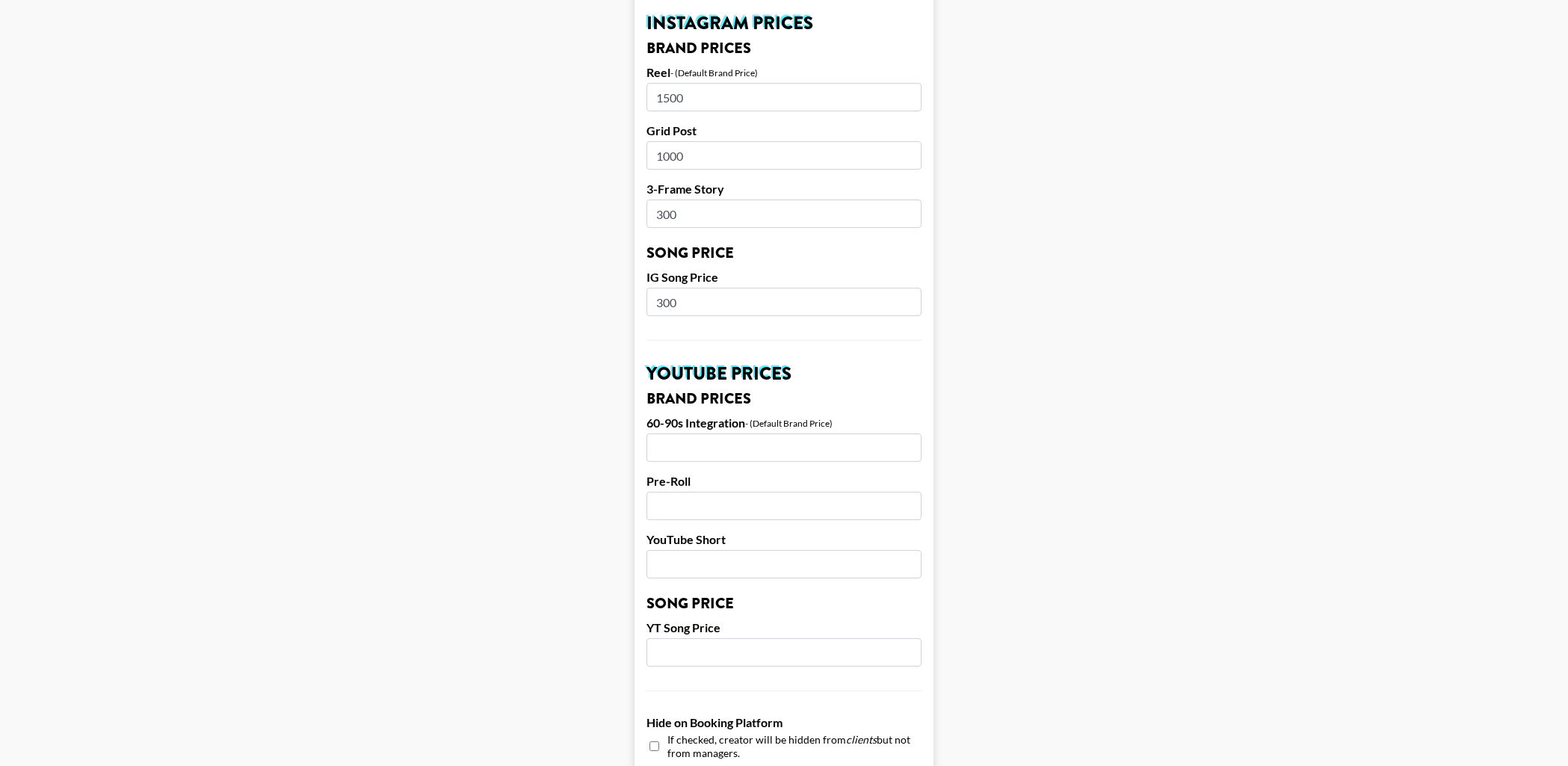
drag, startPoint x: 685, startPoint y: 213, endPoint x: 657, endPoint y: 212, distance: 28.0
click at [657, 212] on input "300" at bounding box center [784, 214] width 275 height 29
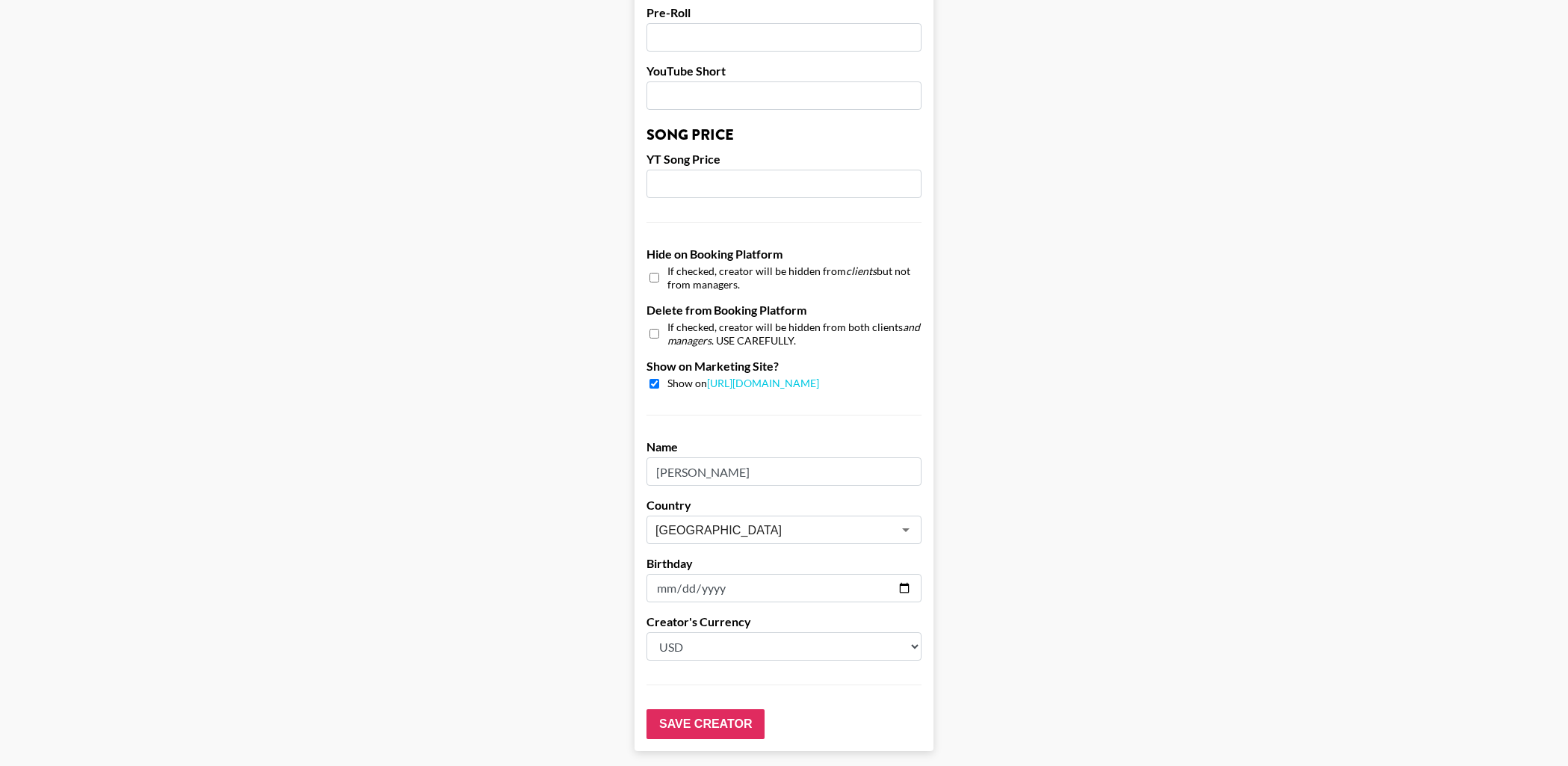
scroll to position [1261, 0]
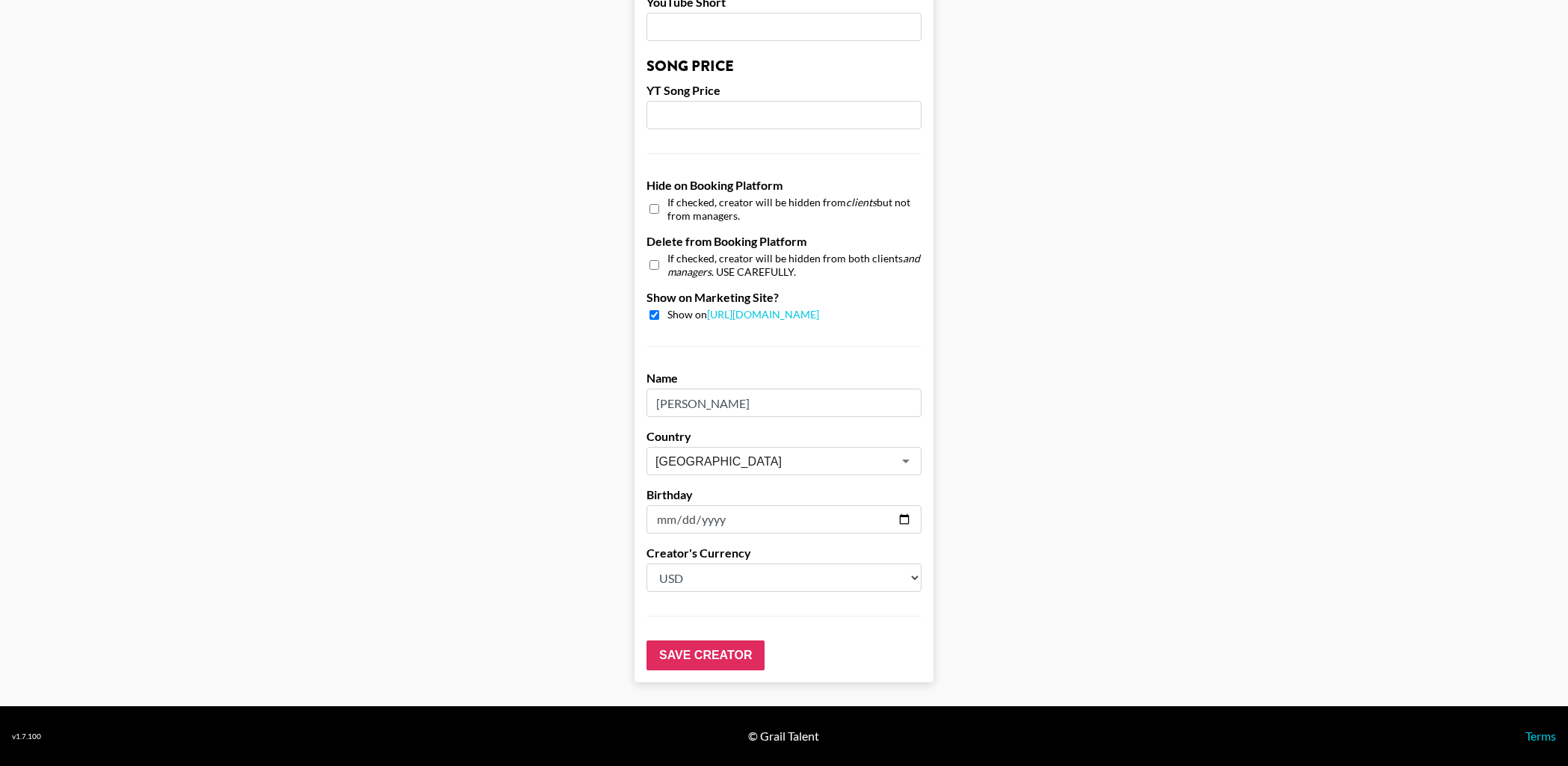
type input "500"
click at [712, 406] on input "[PERSON_NAME]" at bounding box center [784, 403] width 275 height 29
type input "Jessica Cagatay"
click at [705, 669] on input "Save Creator" at bounding box center [706, 655] width 118 height 30
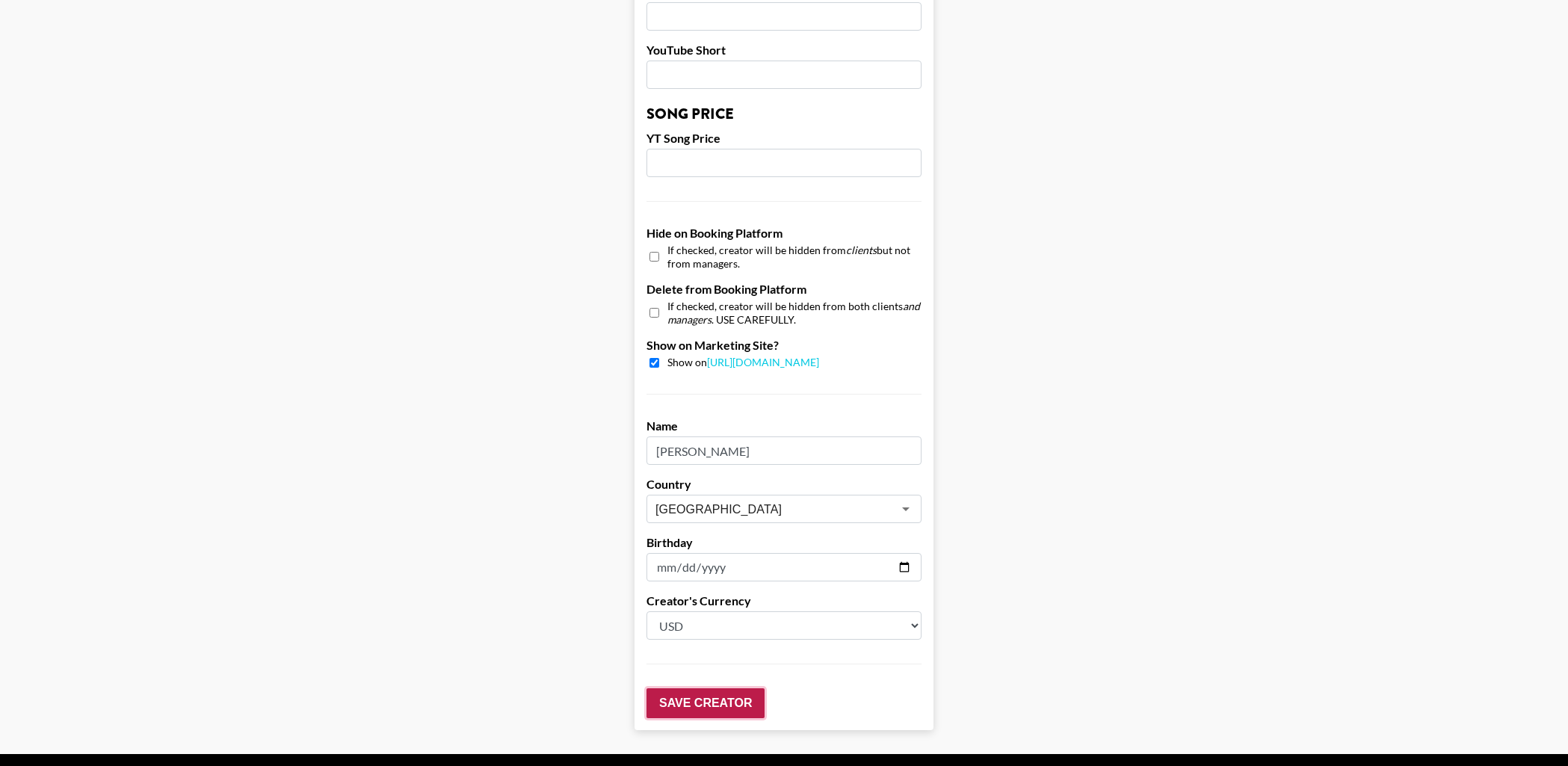
scroll to position [1309, 0]
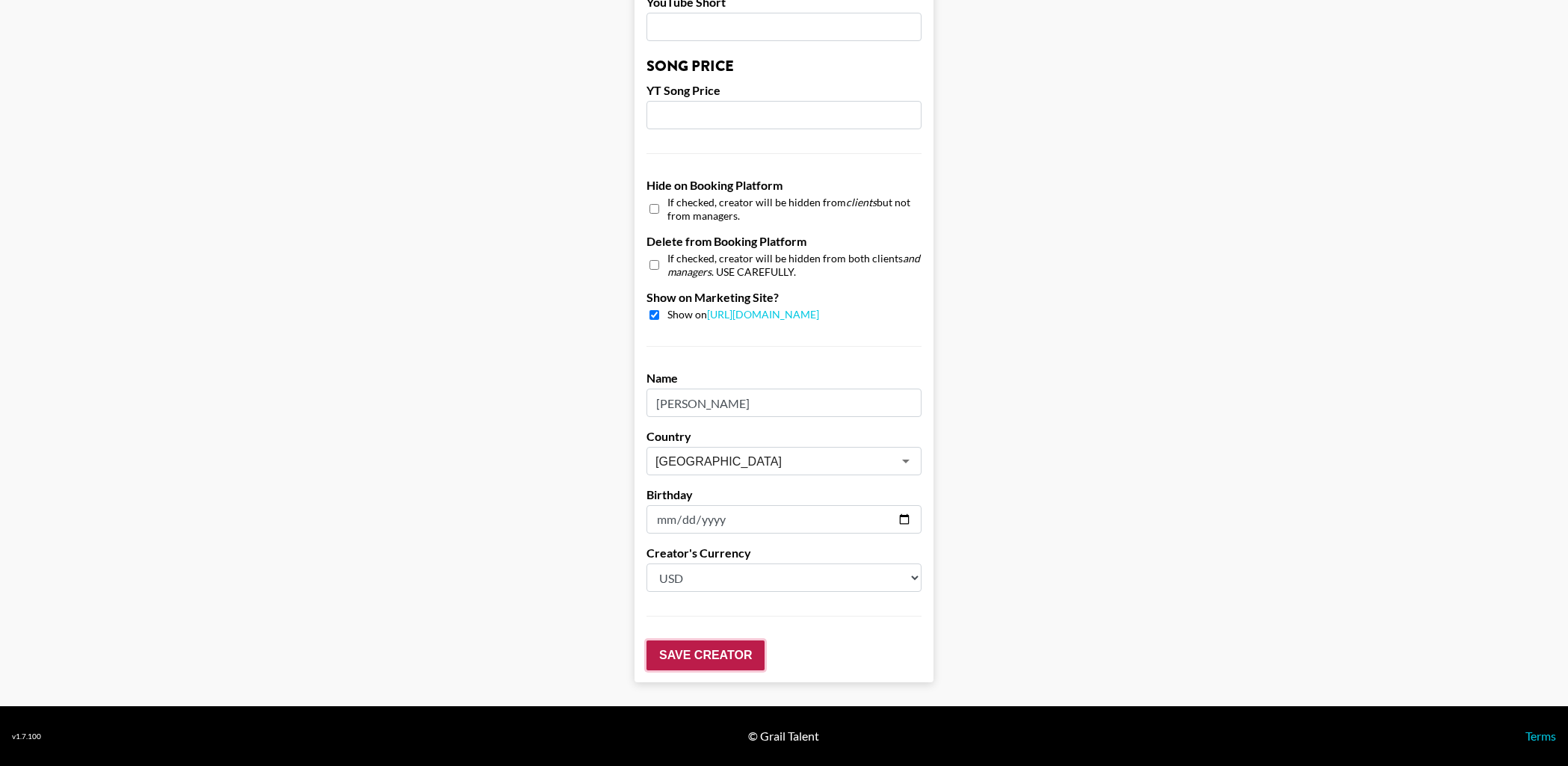
click at [706, 665] on input "Save Creator" at bounding box center [706, 655] width 118 height 30
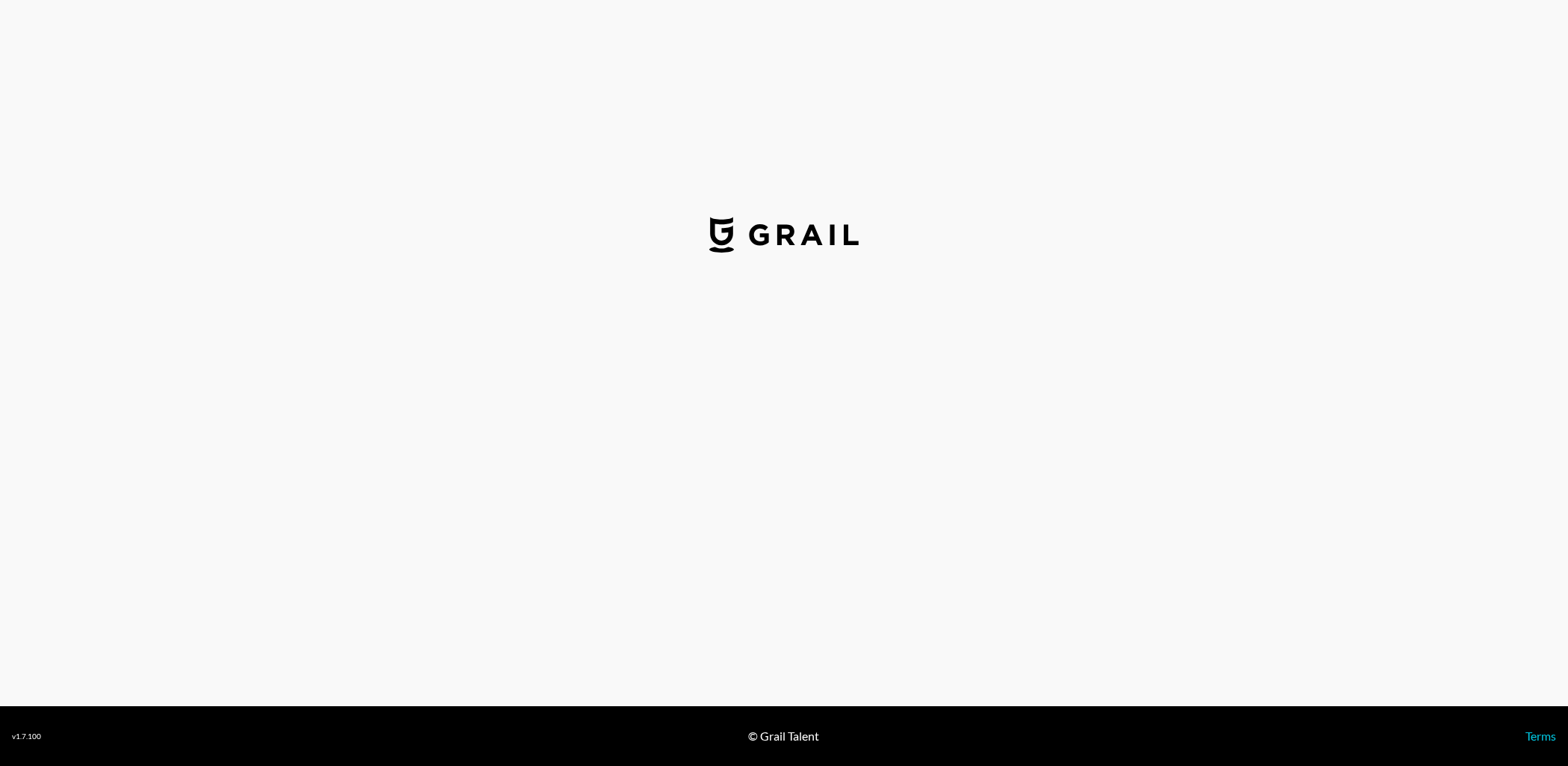
select select "USD"
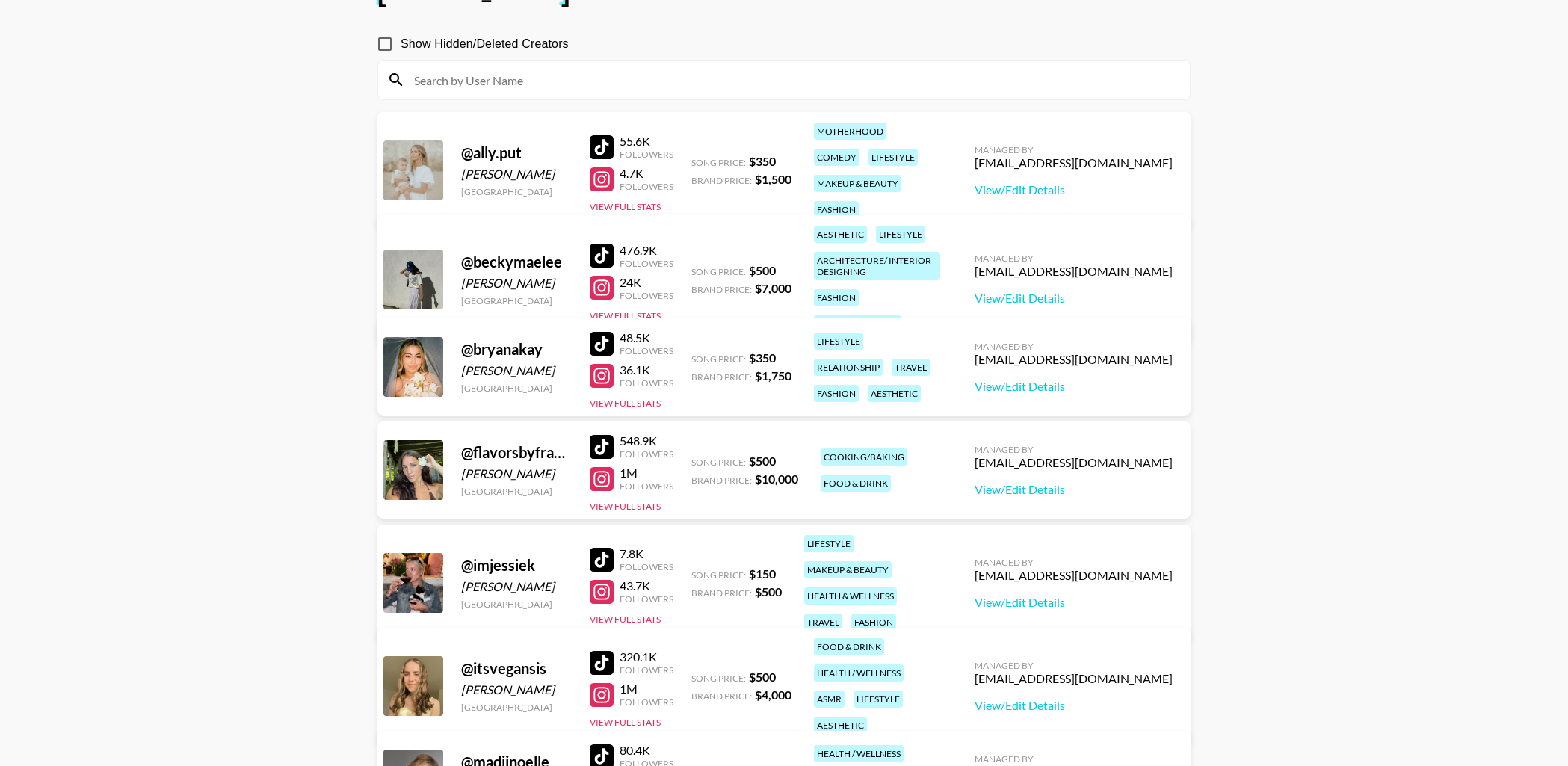
scroll to position [119, 0]
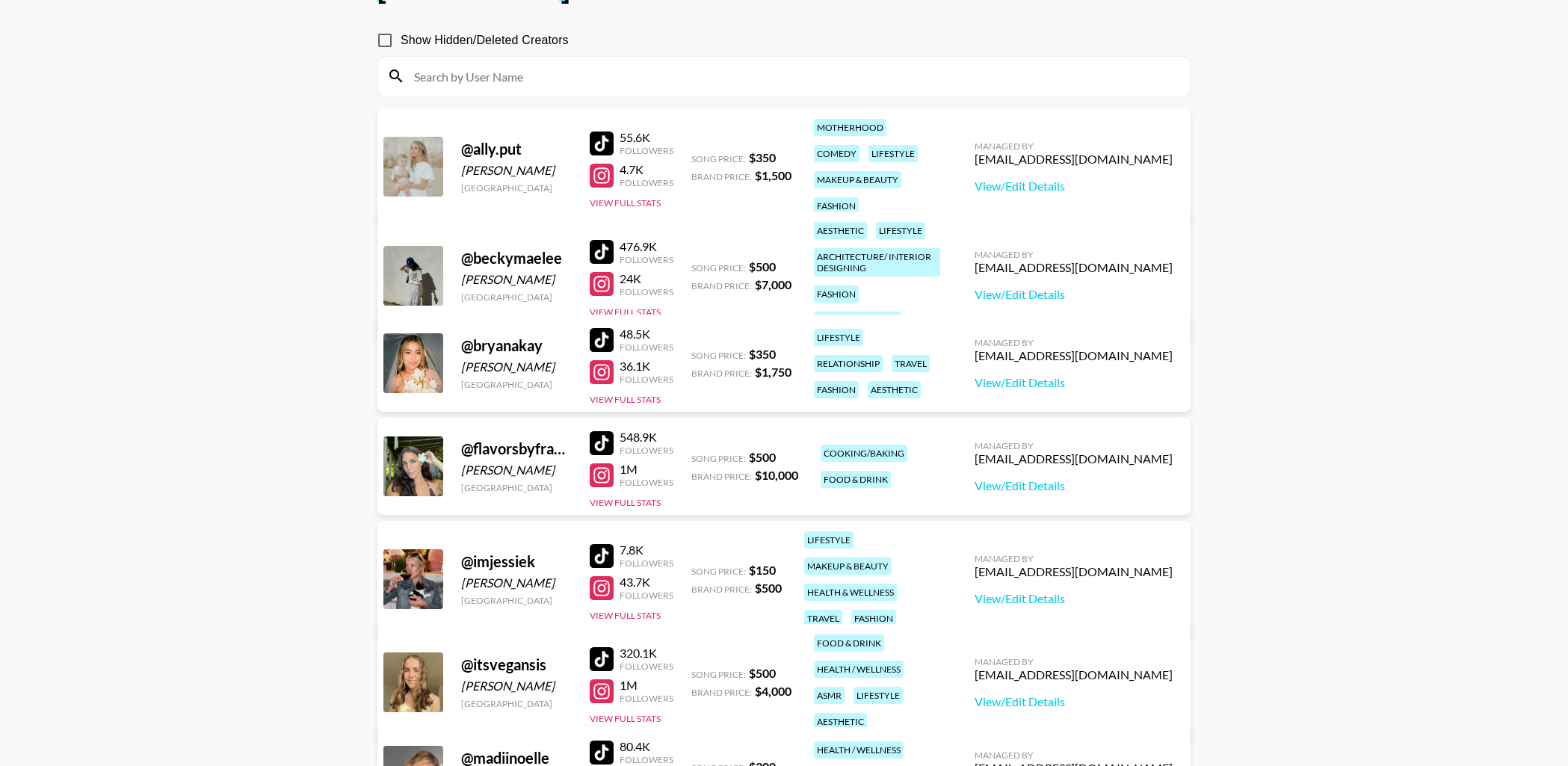
click at [602, 577] on div at bounding box center [601, 588] width 24 height 24
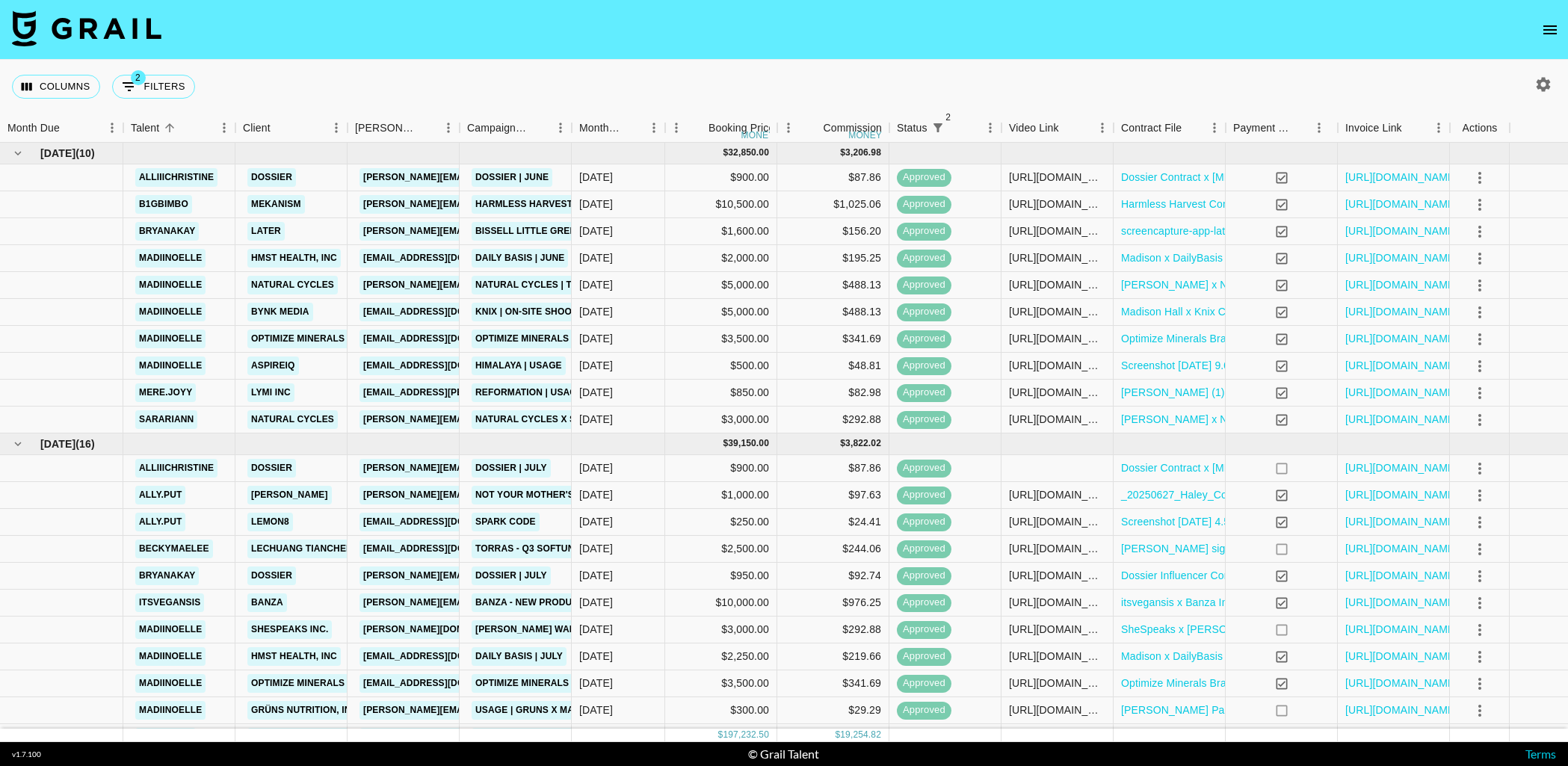
click at [1547, 88] on icon "button" at bounding box center [1543, 83] width 14 height 14
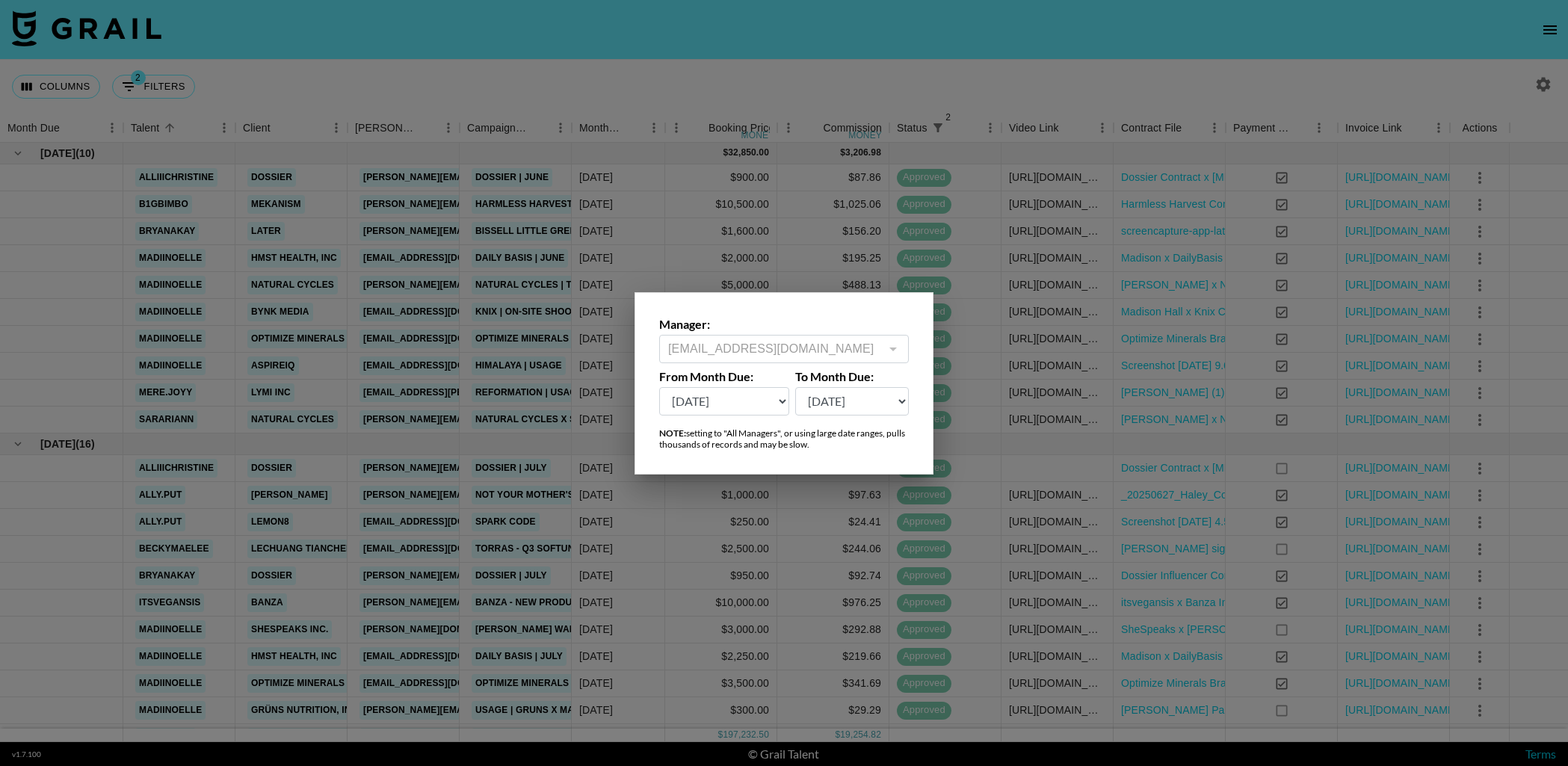
click at [737, 399] on select "[DATE] Aug '[DATE] Jun '[DATE] Apr '[DATE] Feb '[DATE] Dec '[DATE] Oct '[DATE] …" at bounding box center [724, 401] width 130 height 29
select select "[DATE]"
click at [659, 387] on select "[DATE] Aug '[DATE] Jun '[DATE] Apr '[DATE] Feb '[DATE] Dec '[DATE] Oct '[DATE] …" at bounding box center [724, 401] width 130 height 29
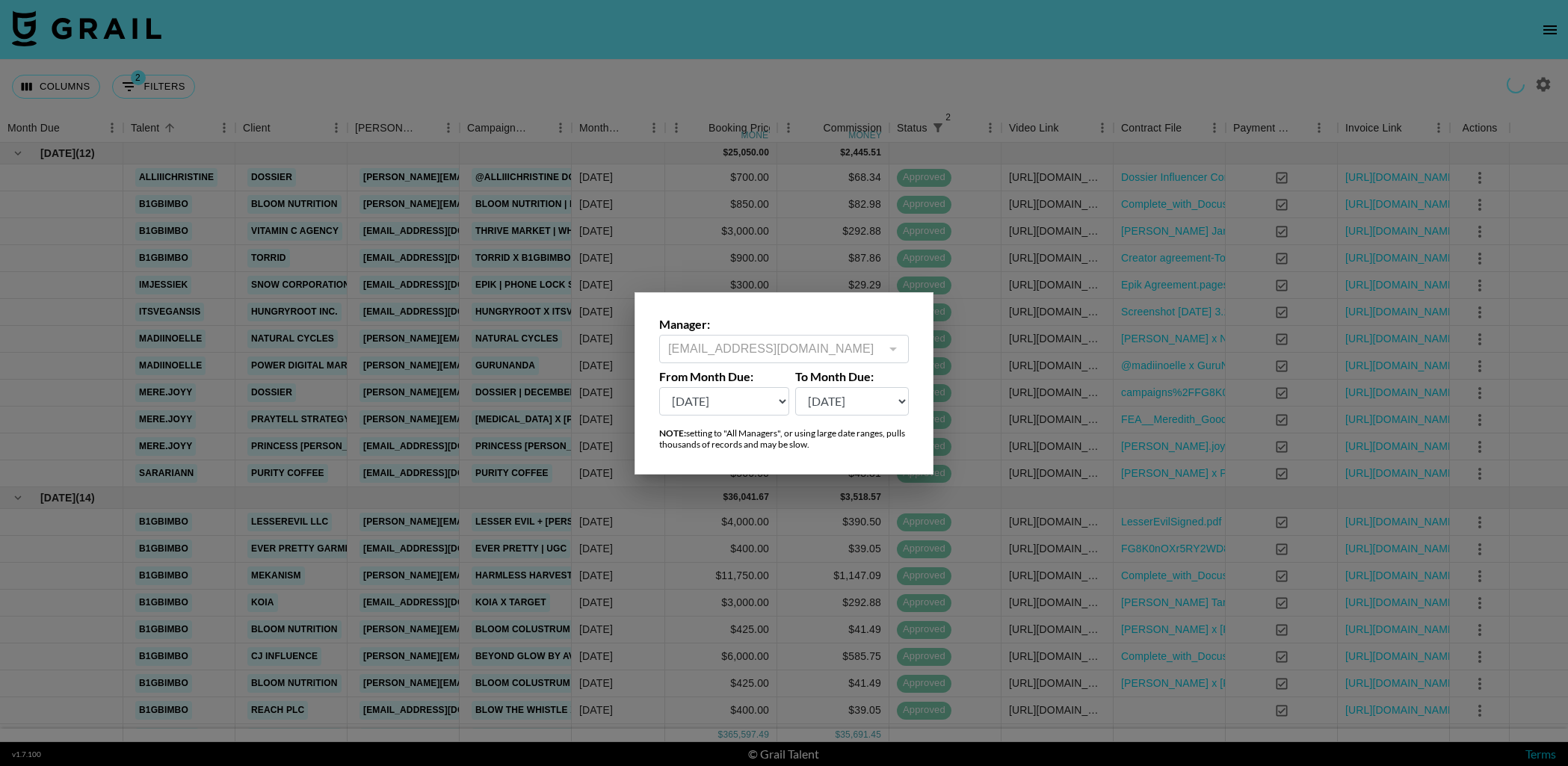
click at [784, 77] on div at bounding box center [784, 383] width 1568 height 766
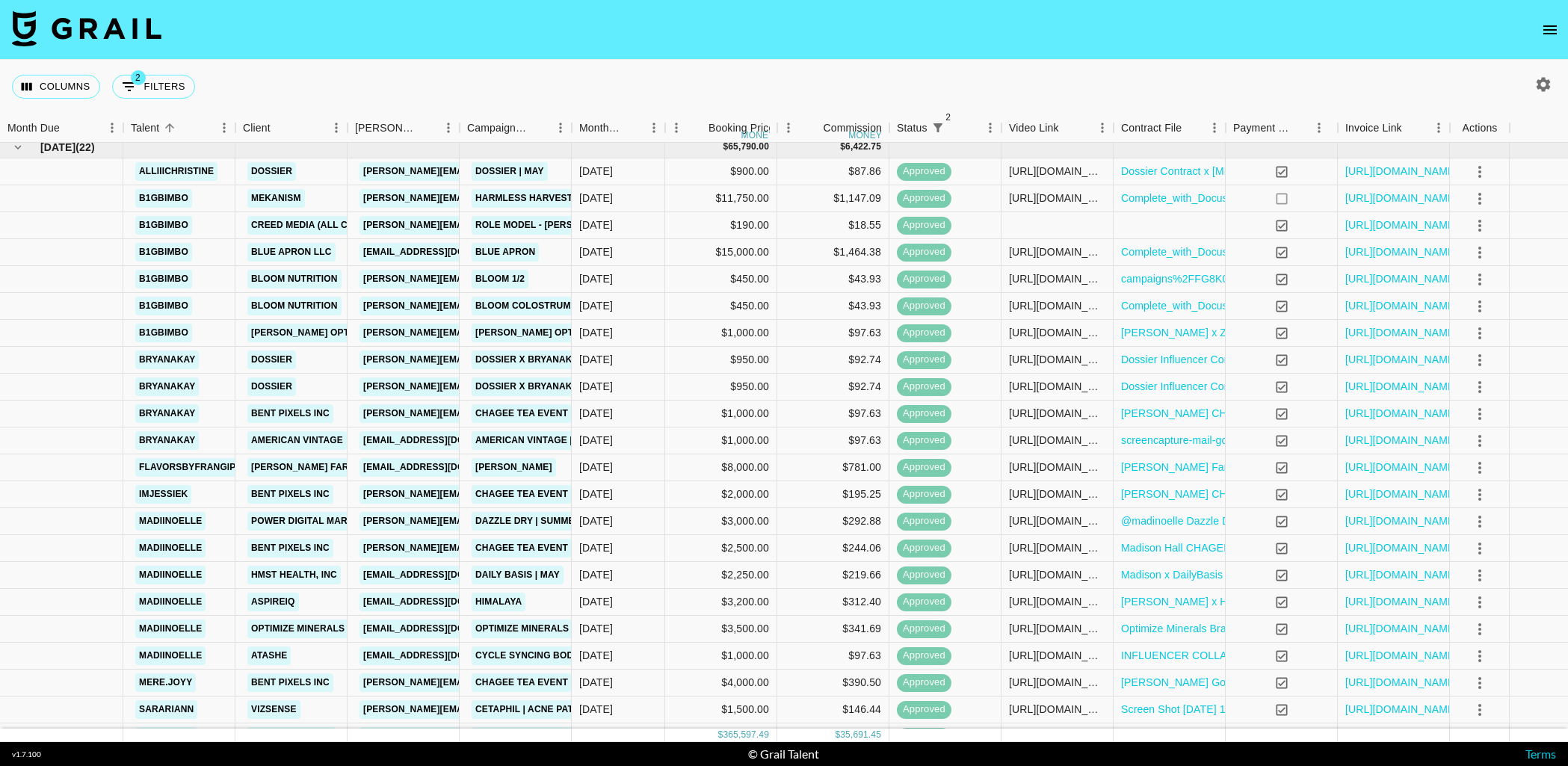
scroll to position [1519, 0]
click at [1393, 193] on link "[URL][DOMAIN_NAME]" at bounding box center [1402, 197] width 113 height 15
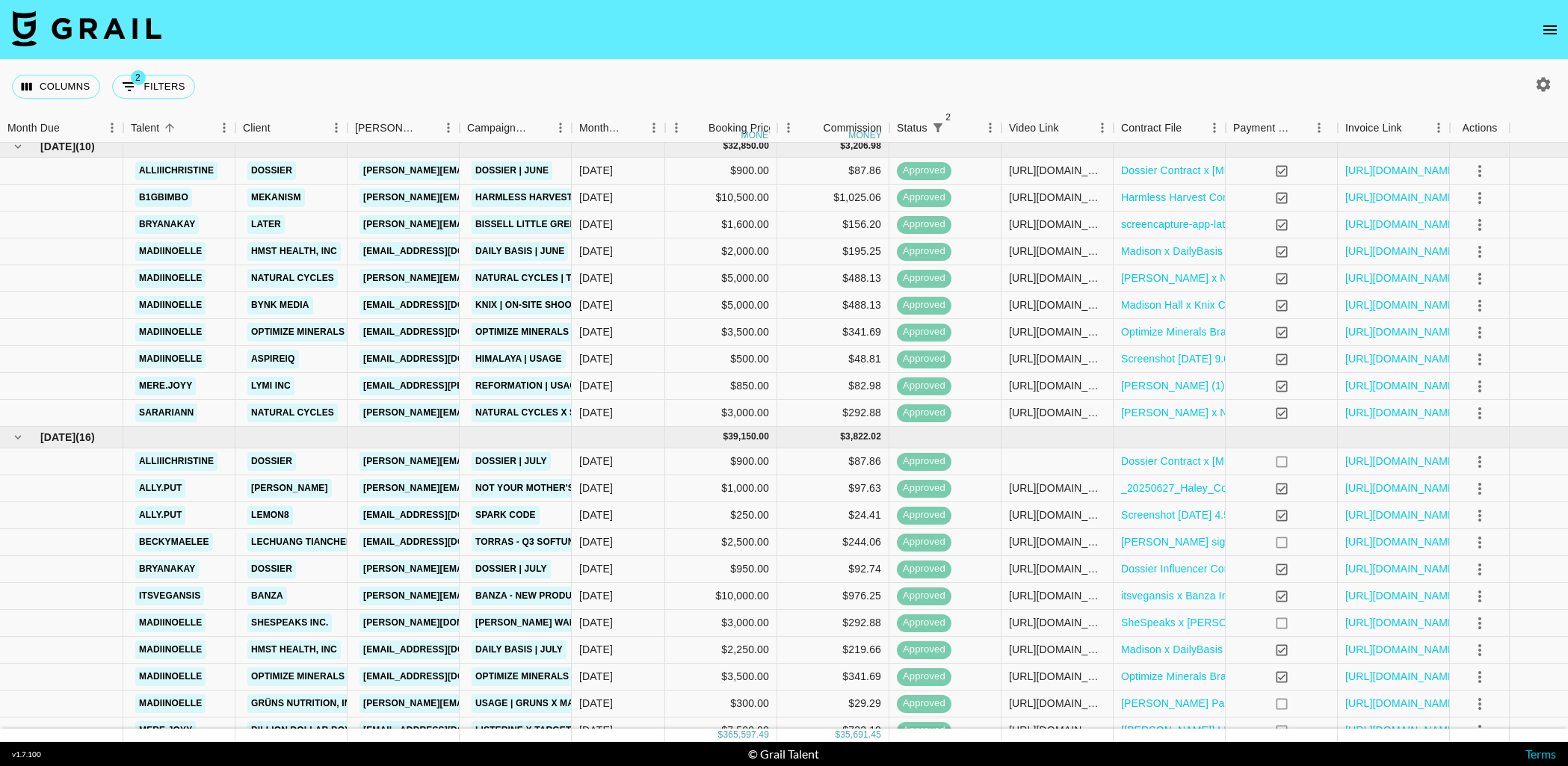
scroll to position [2141, 0]
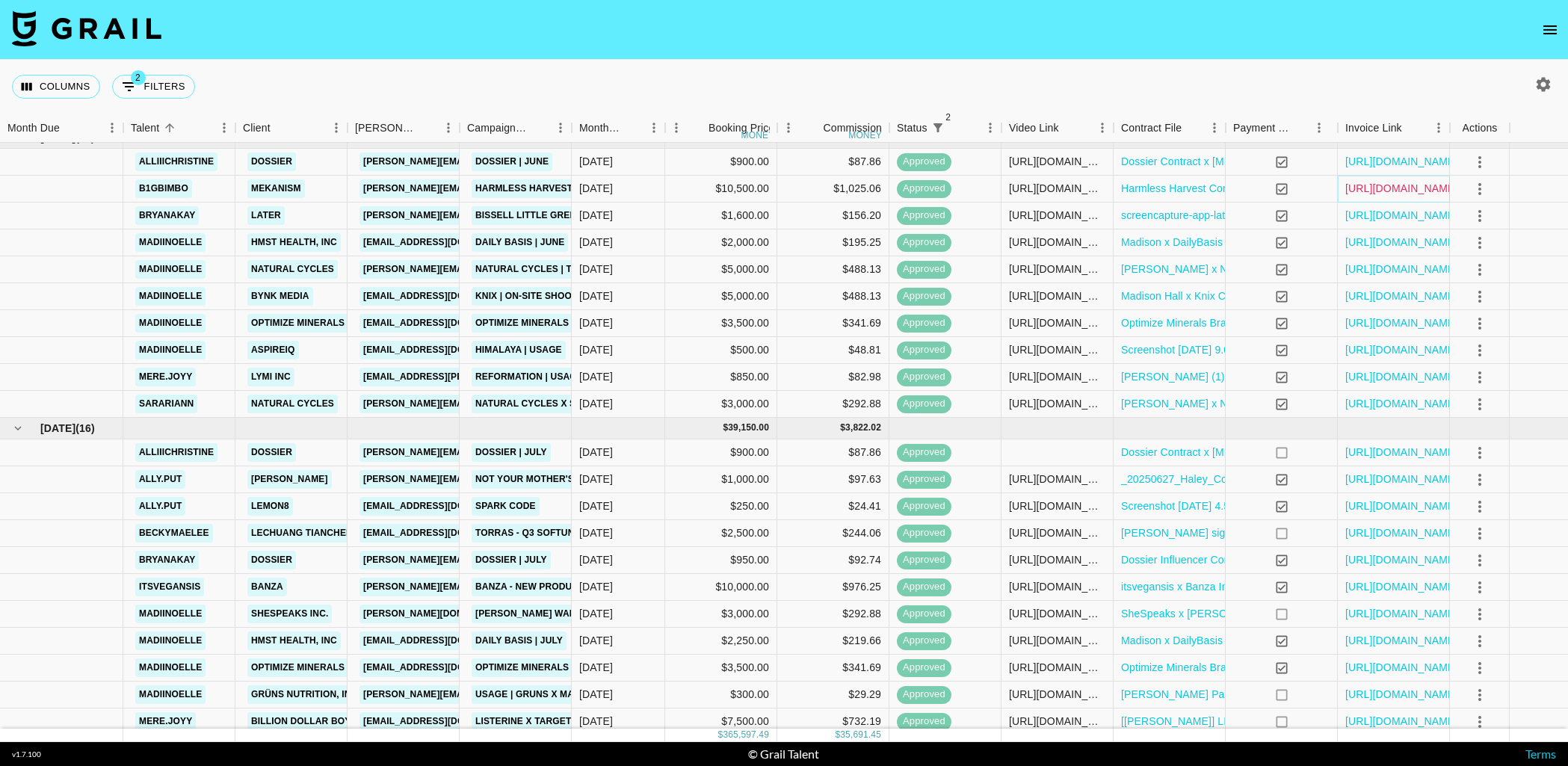
click at [1403, 188] on link "[URL][DOMAIN_NAME]" at bounding box center [1402, 188] width 113 height 15
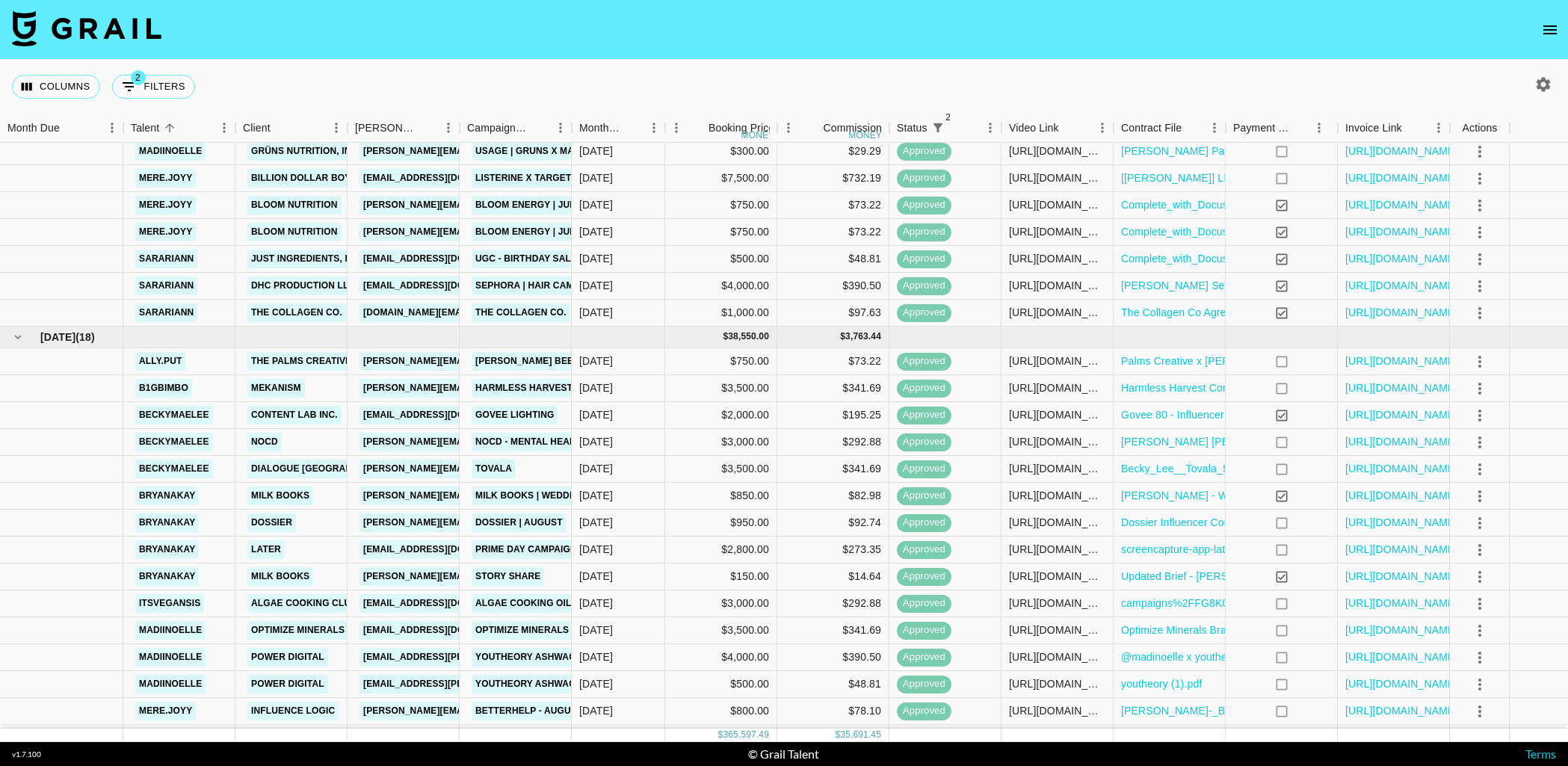
scroll to position [2695, 0]
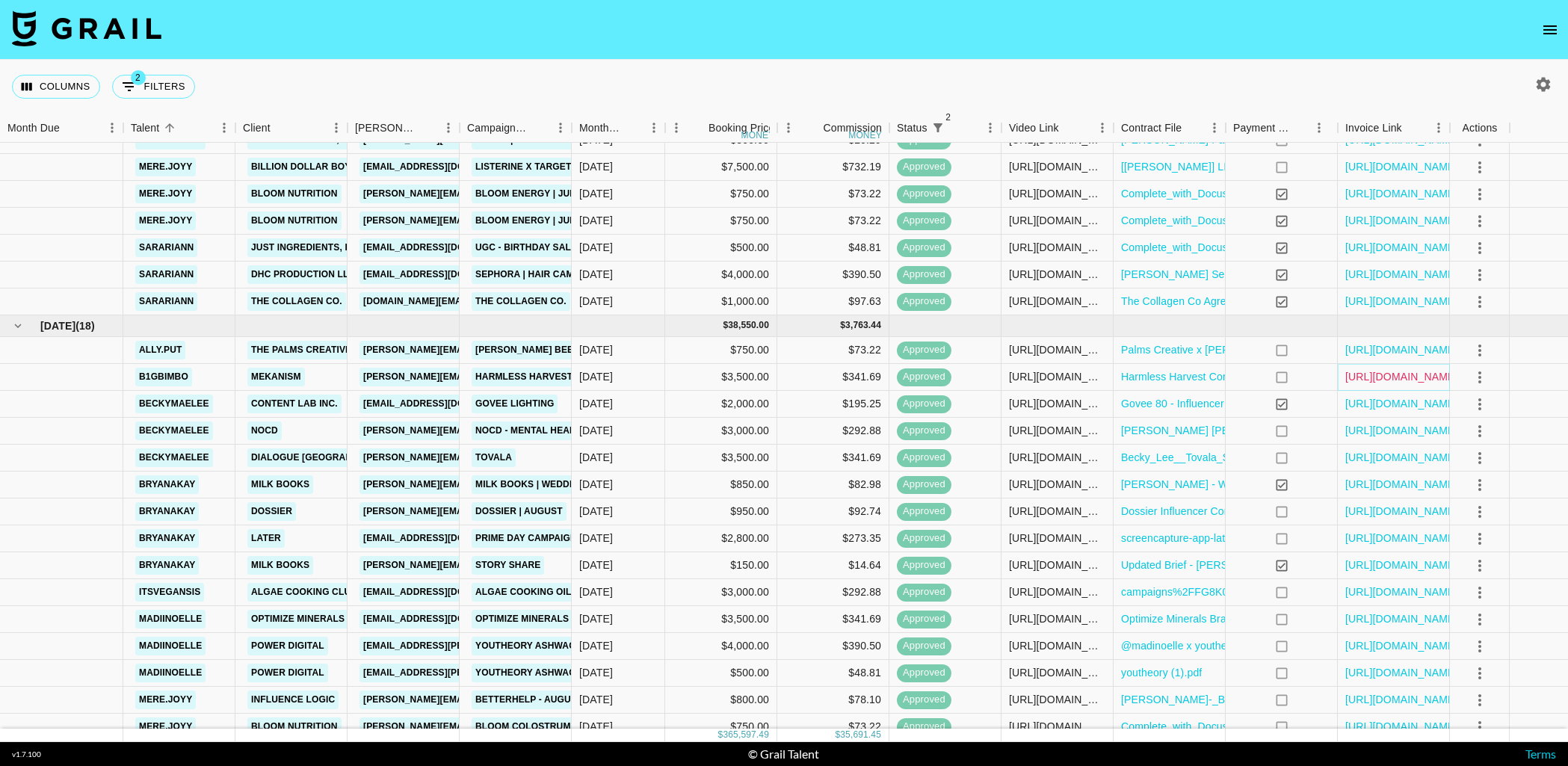
click at [1403, 381] on link "[URL][DOMAIN_NAME]" at bounding box center [1402, 376] width 113 height 15
